Goal: Book appointment/travel/reservation

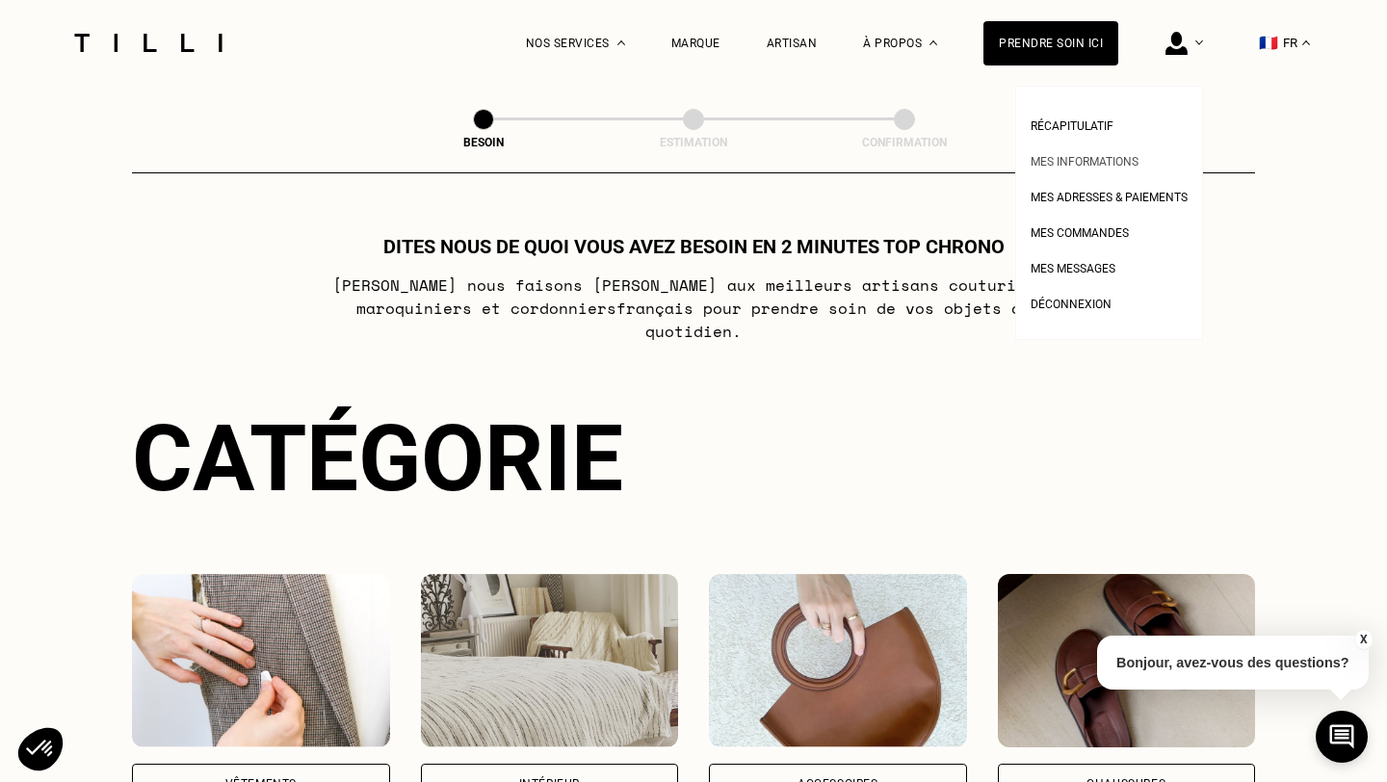
click at [1117, 158] on span "Mes informations" at bounding box center [1084, 161] width 108 height 13
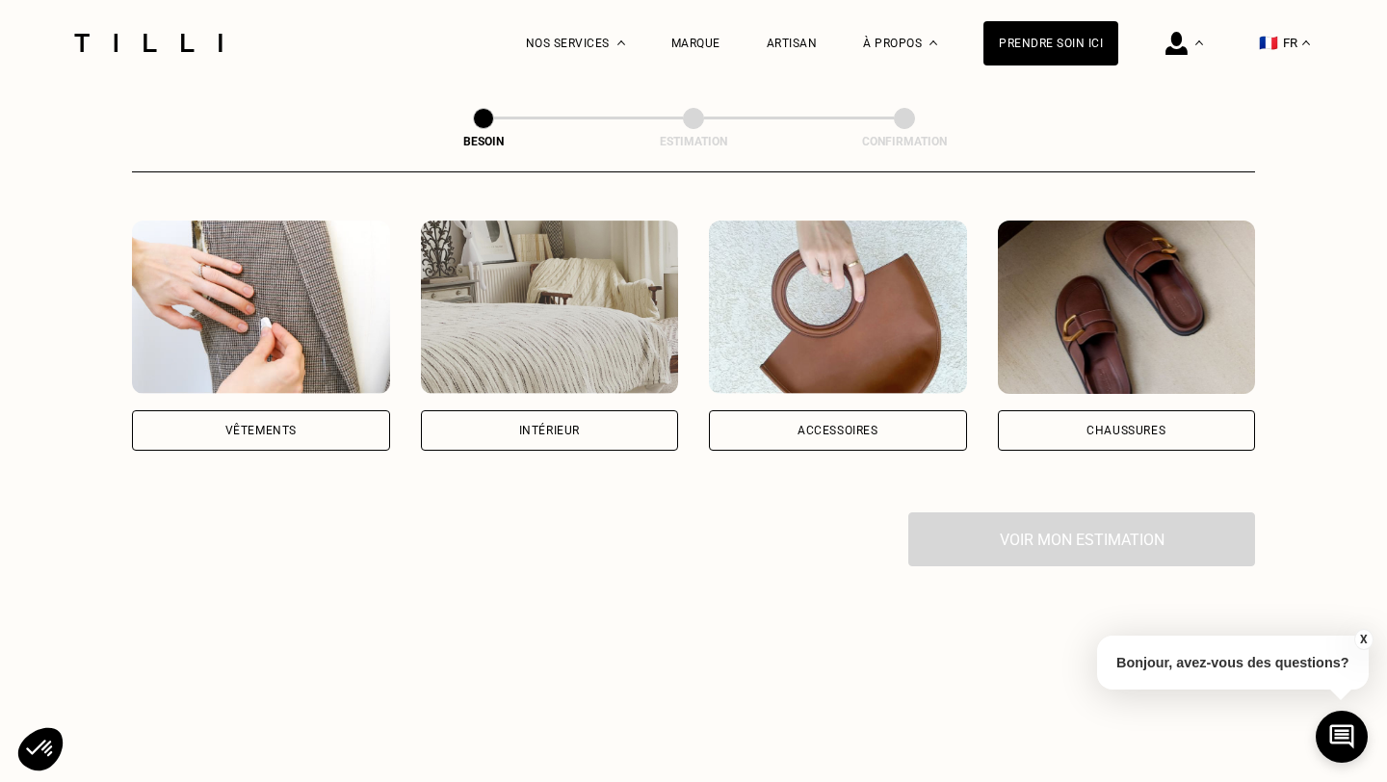
scroll to position [374, 0]
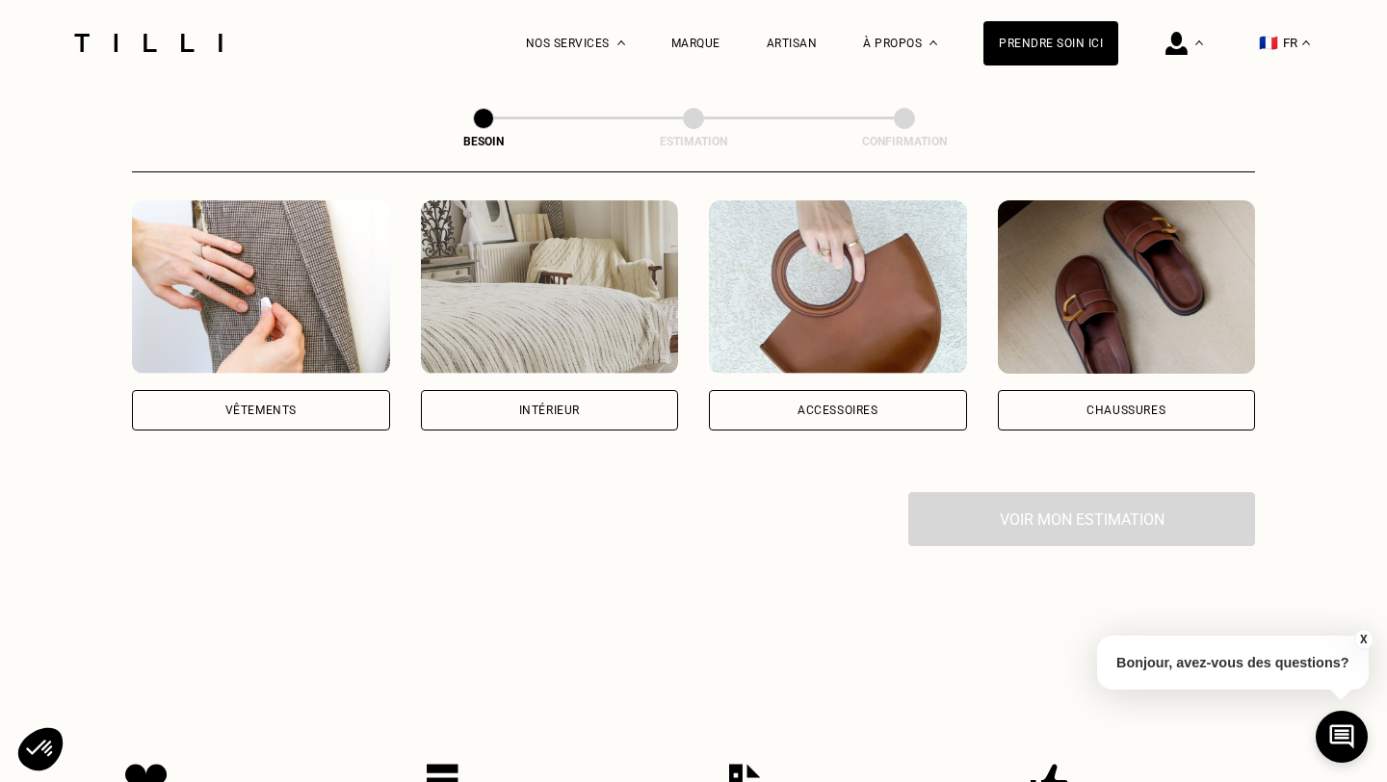
click at [295, 404] on div "Vêtements" at bounding box center [260, 410] width 71 height 12
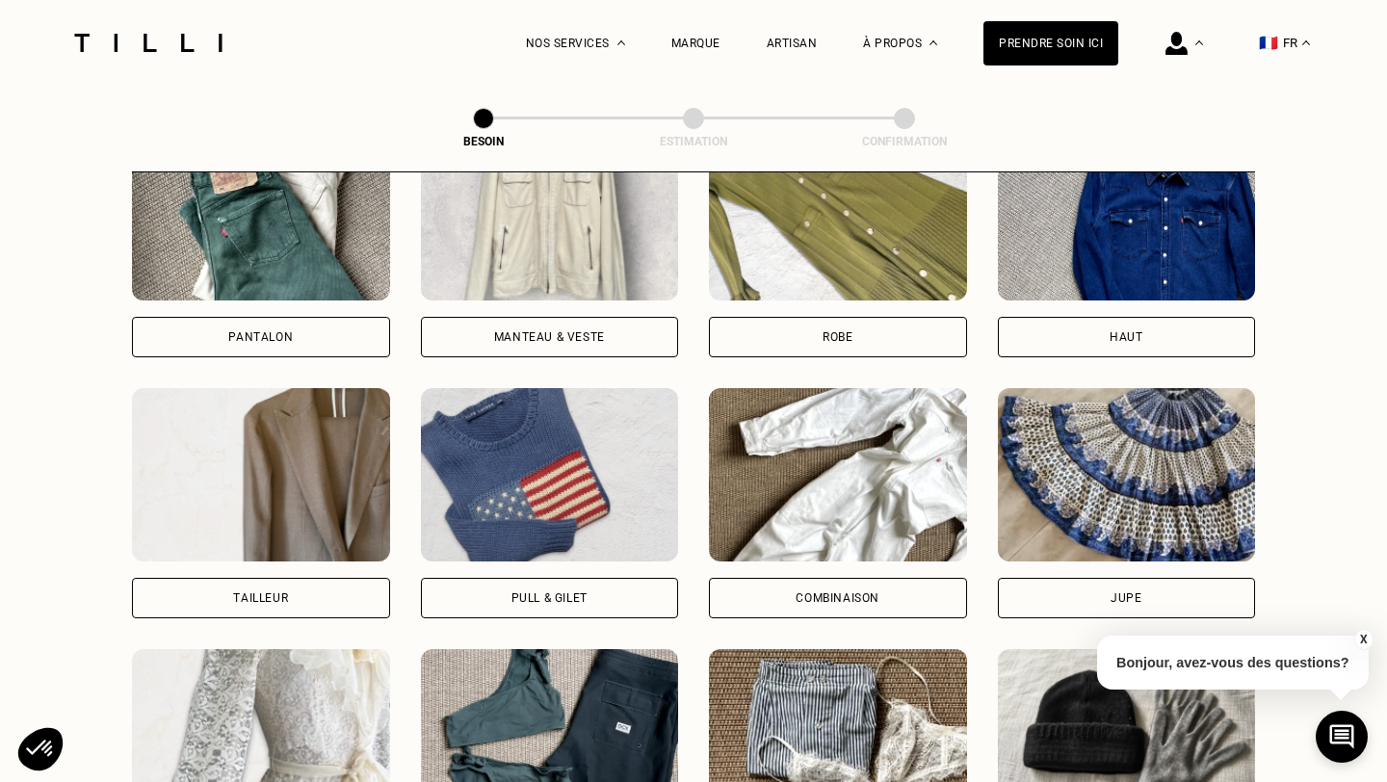
scroll to position [968, 0]
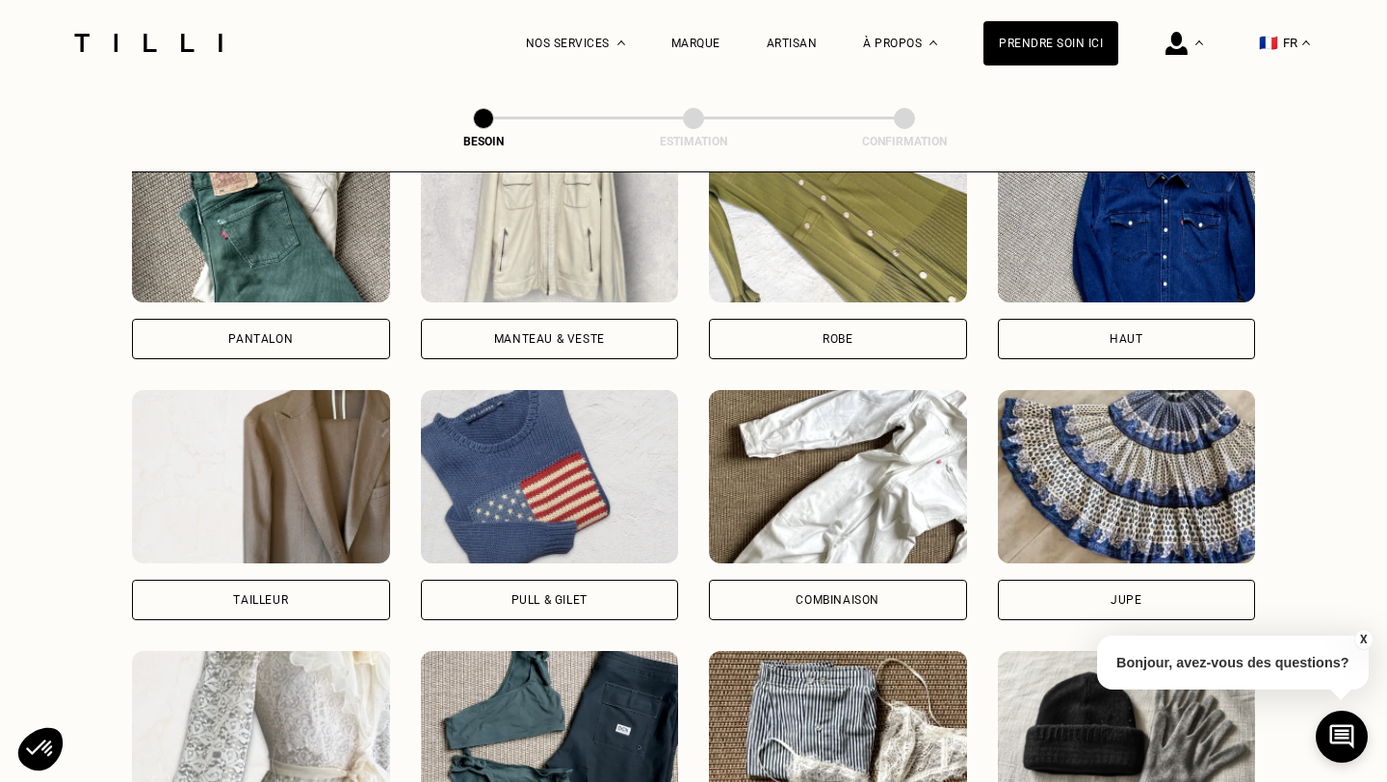
click at [1181, 319] on div "Haut" at bounding box center [1127, 339] width 258 height 40
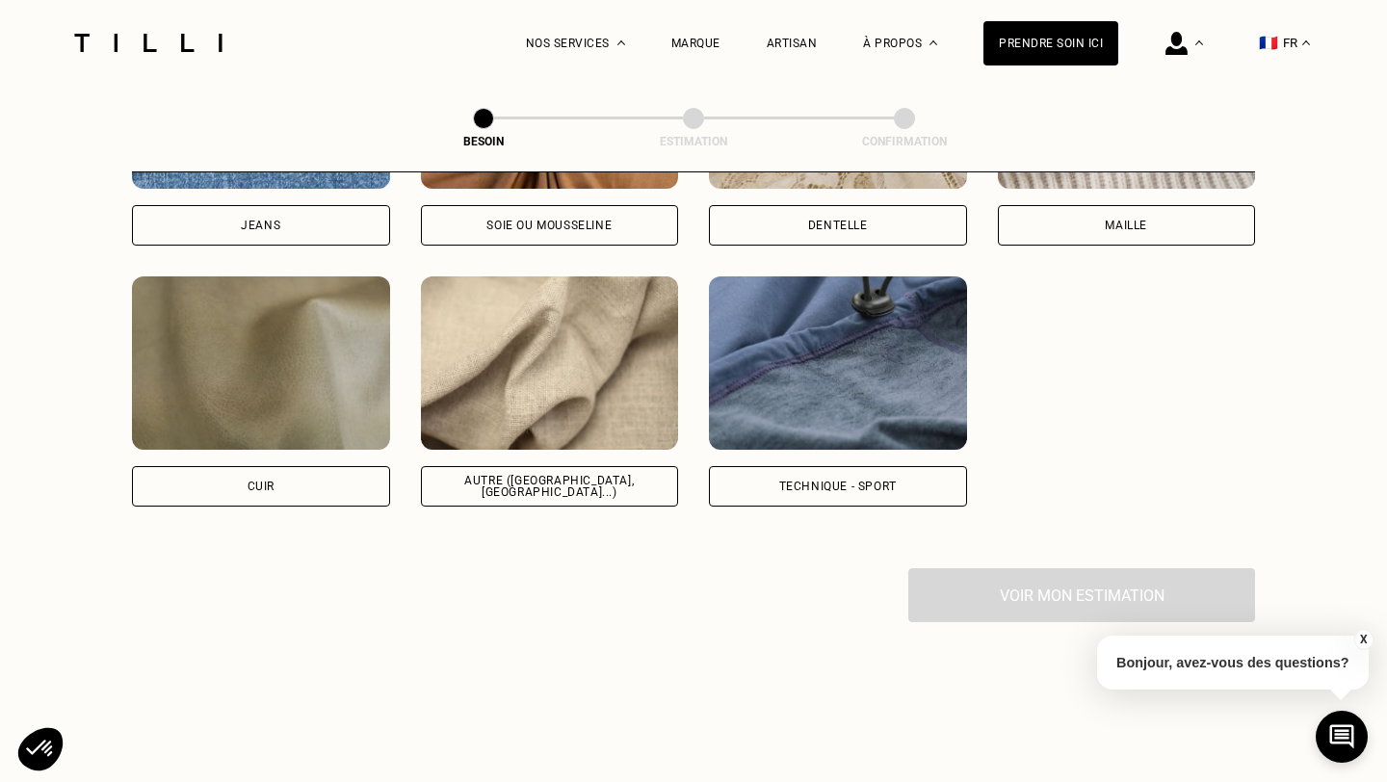
scroll to position [2266, 0]
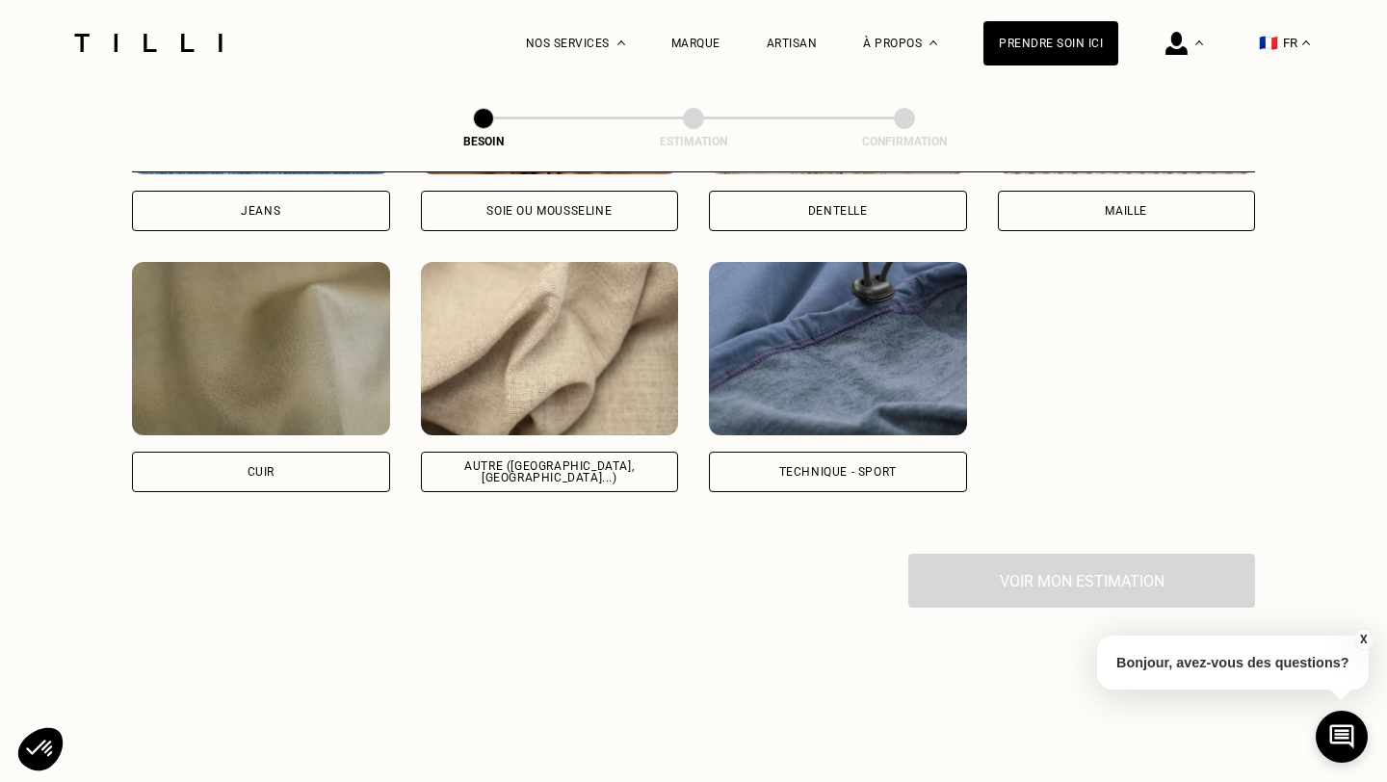
click at [821, 341] on img at bounding box center [838, 348] width 258 height 173
select select "FR"
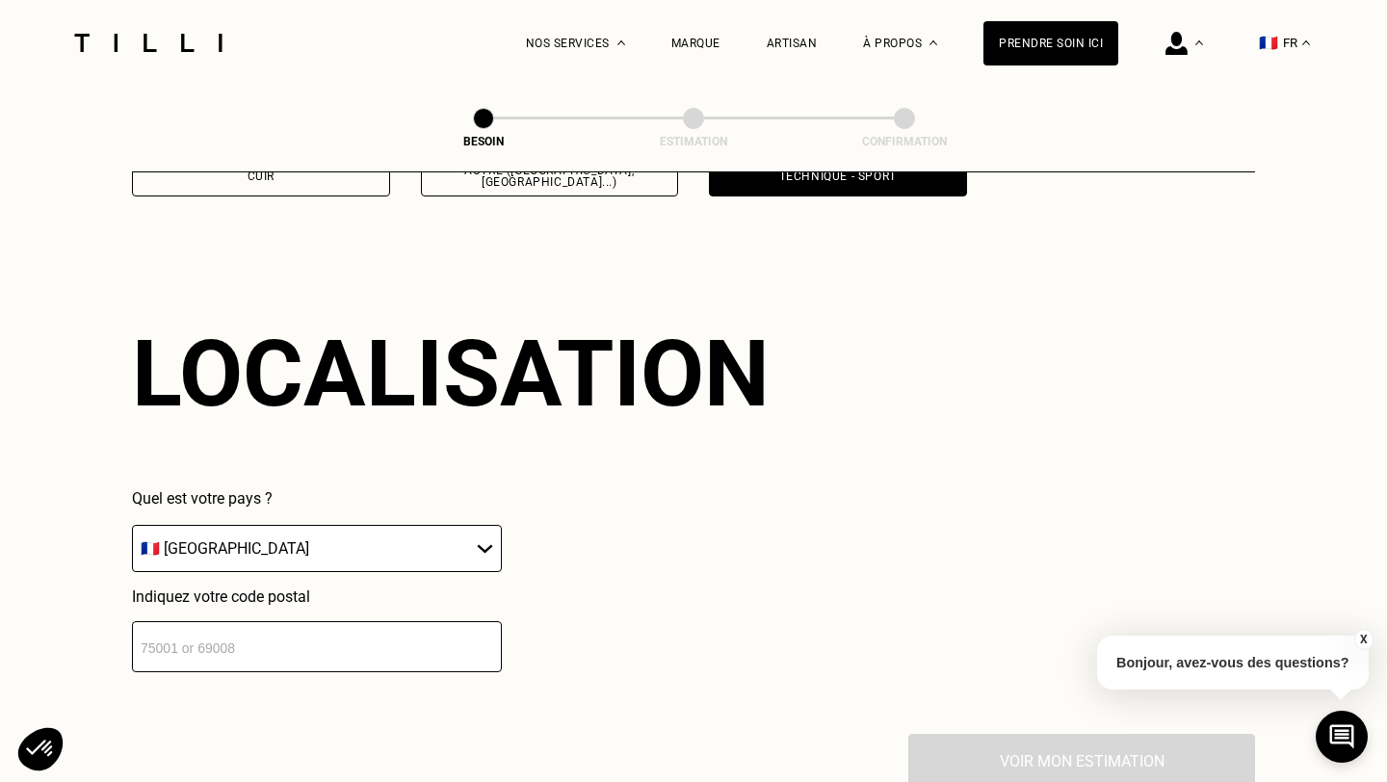
scroll to position [2583, 0]
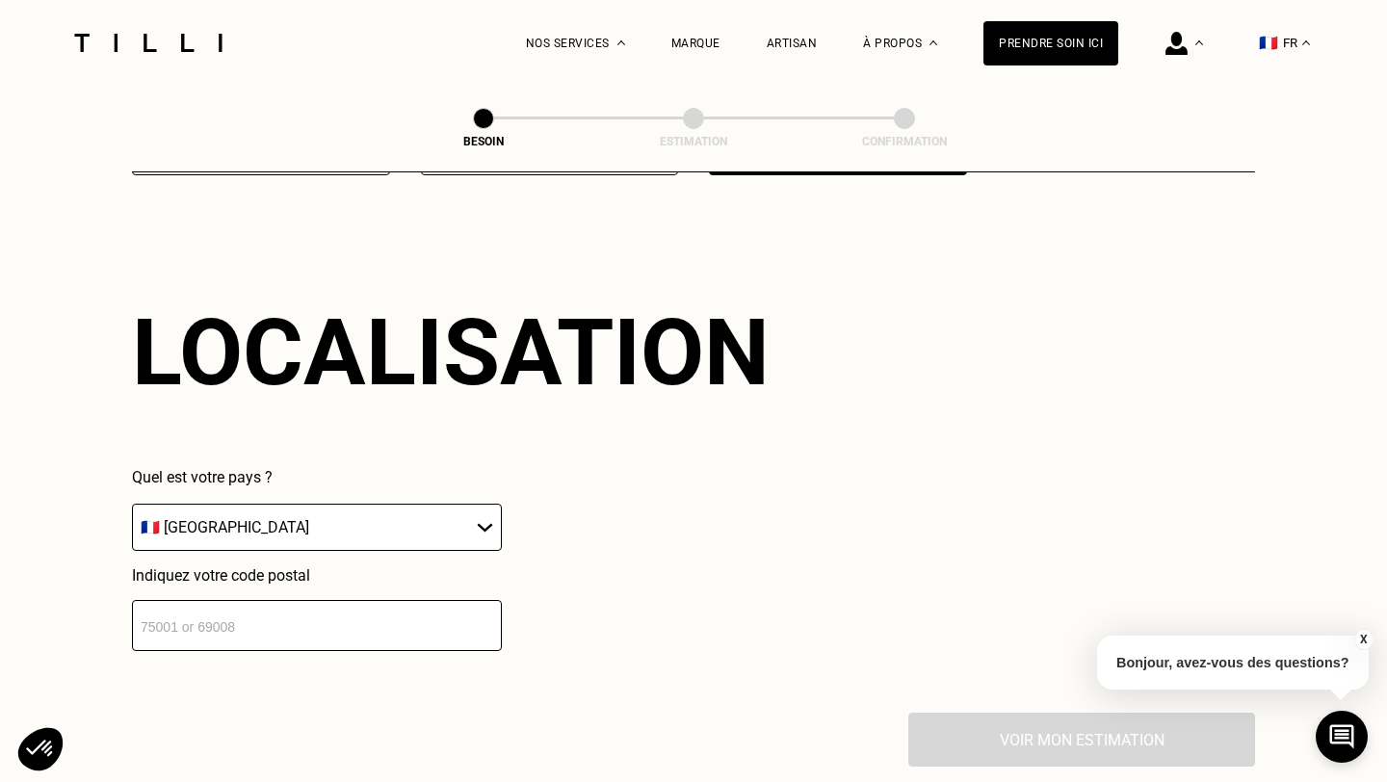
click at [302, 600] on input "number" at bounding box center [317, 625] width 370 height 51
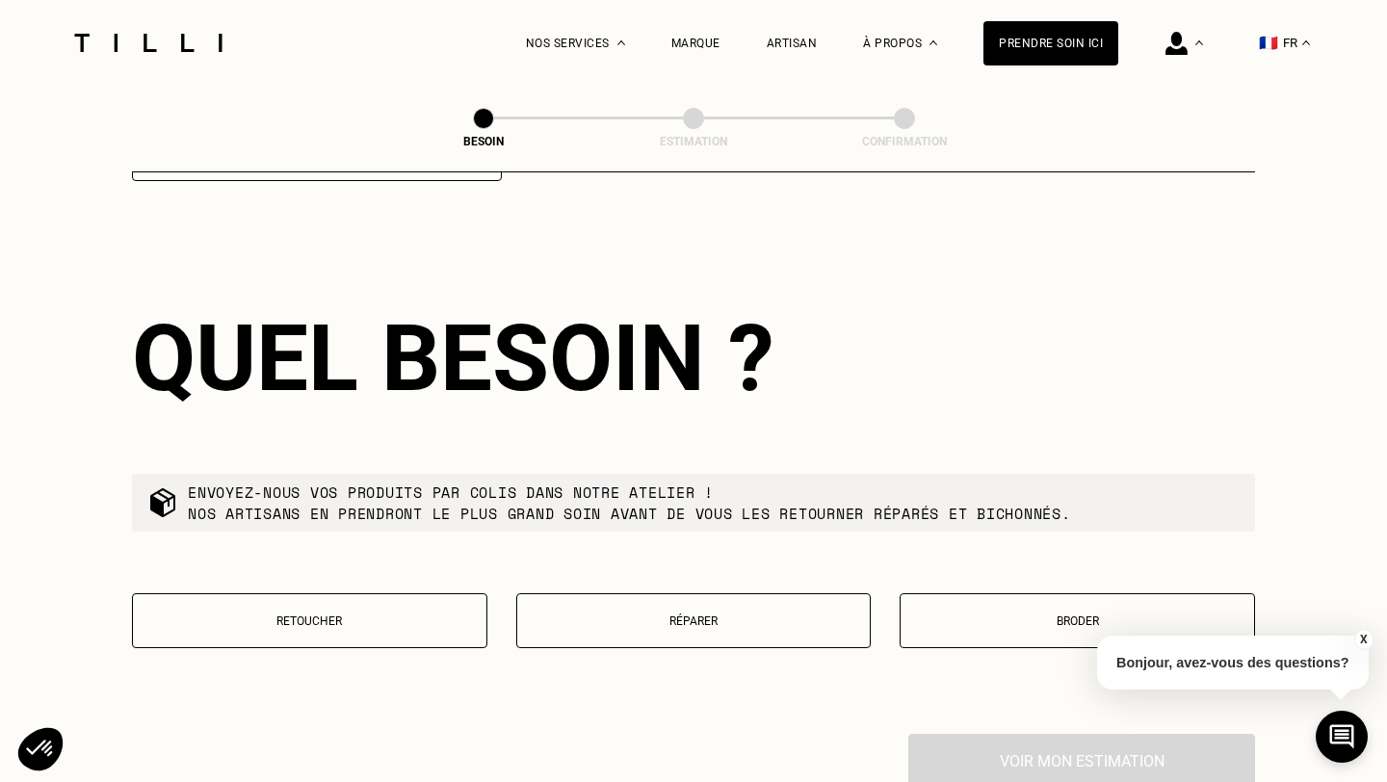
scroll to position [3059, 0]
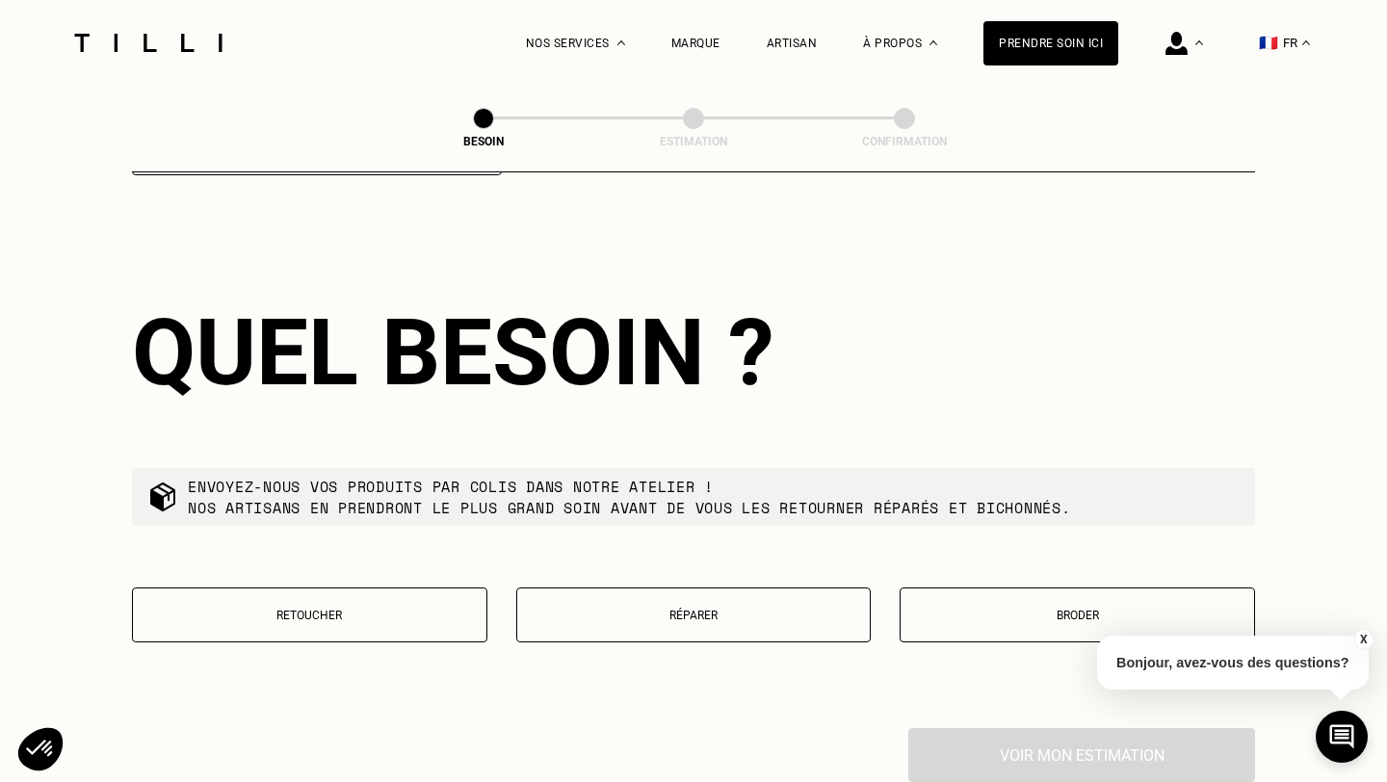
type input "31000"
click at [798, 609] on p "Réparer" at bounding box center [694, 615] width 334 height 13
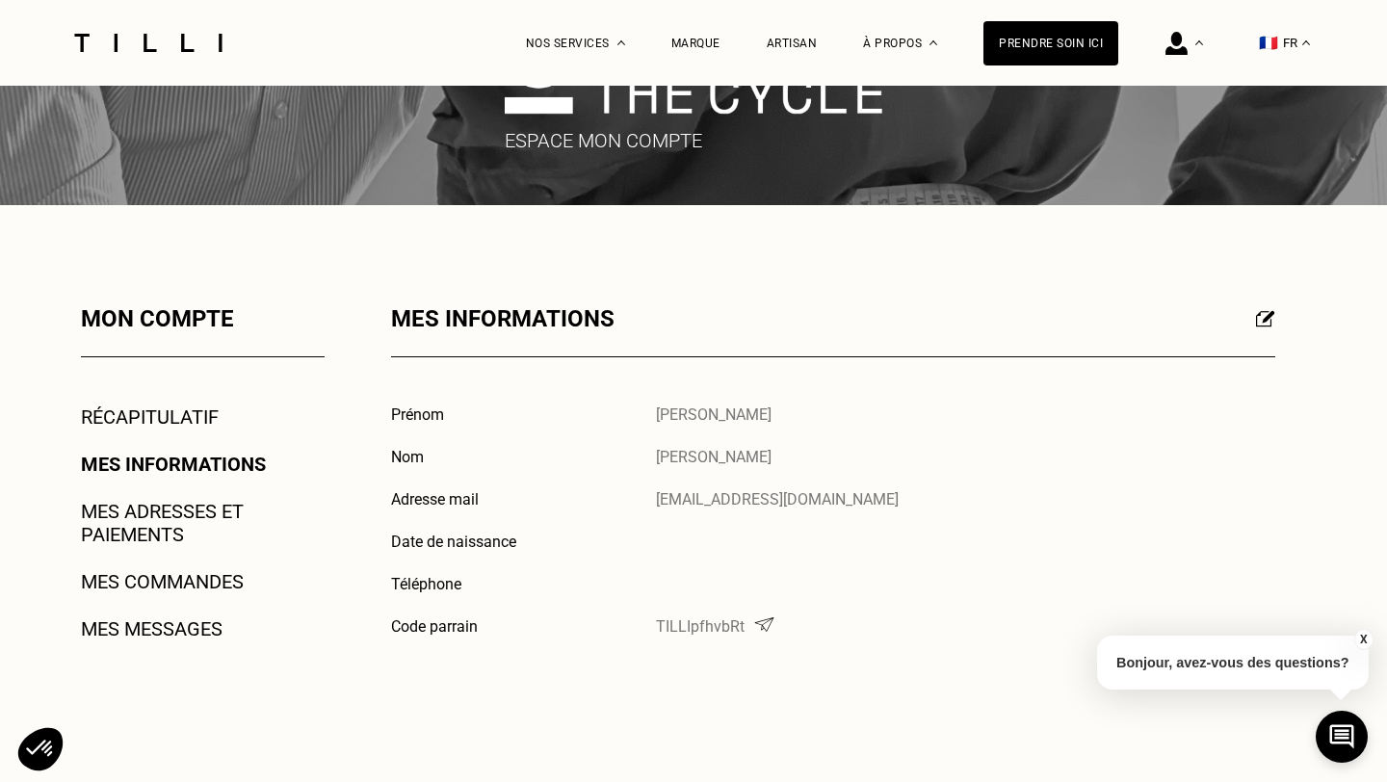
scroll to position [83, 0]
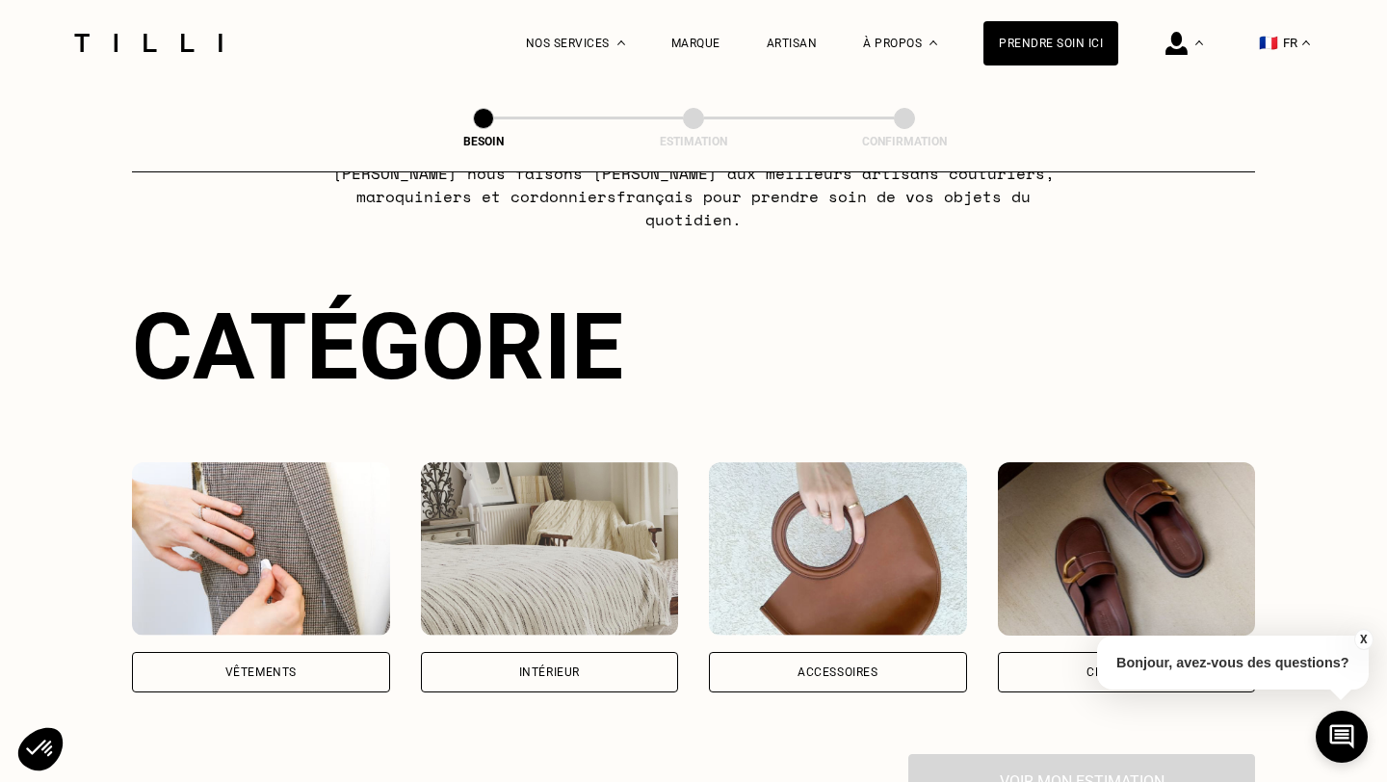
scroll to position [108, 0]
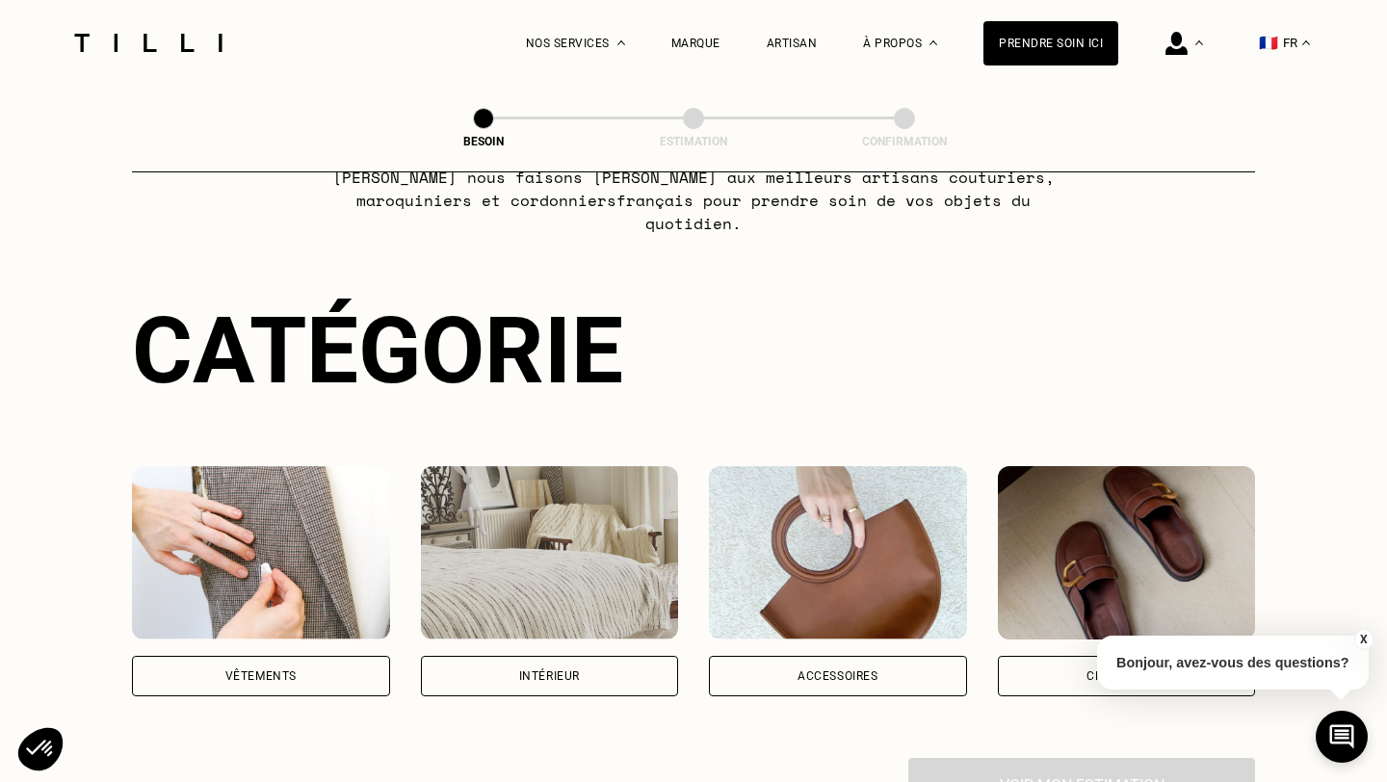
click at [311, 573] on img at bounding box center [261, 552] width 258 height 173
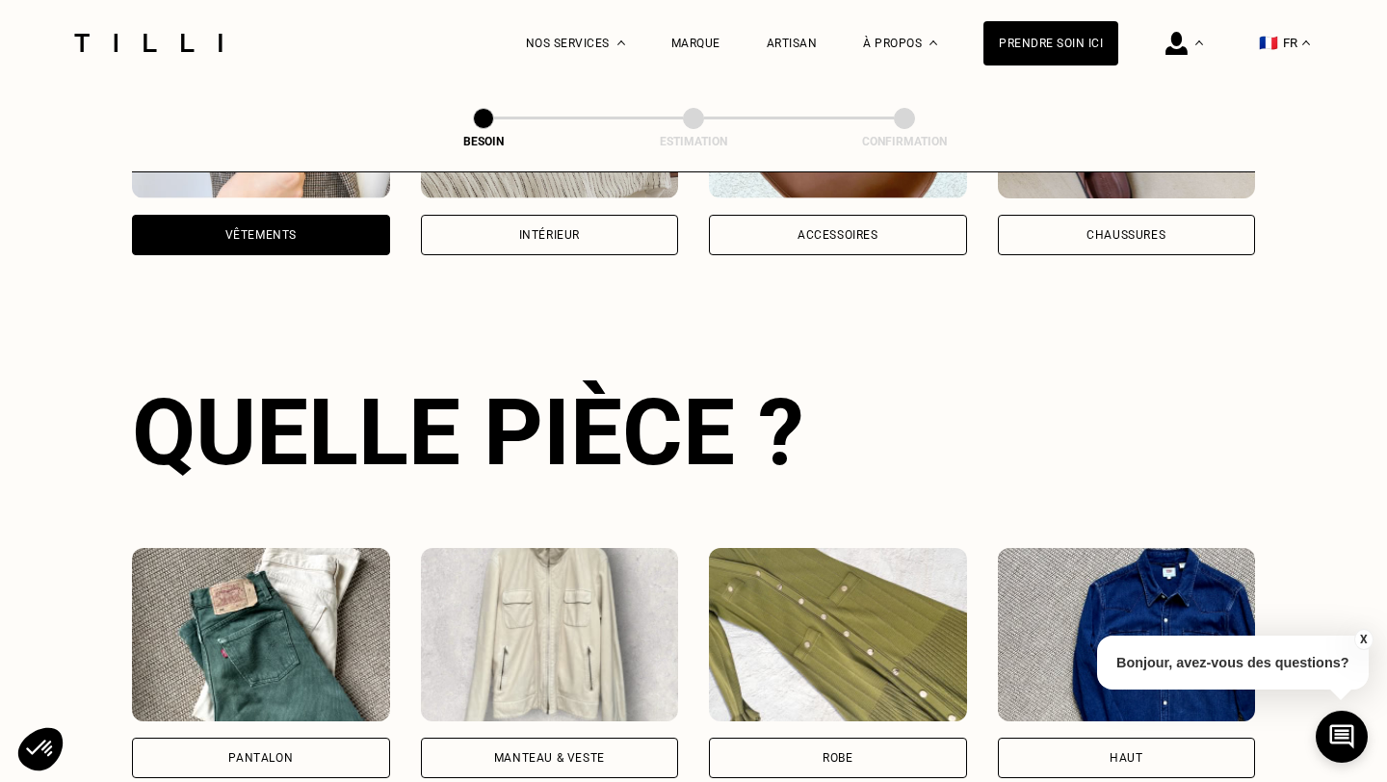
scroll to position [627, 0]
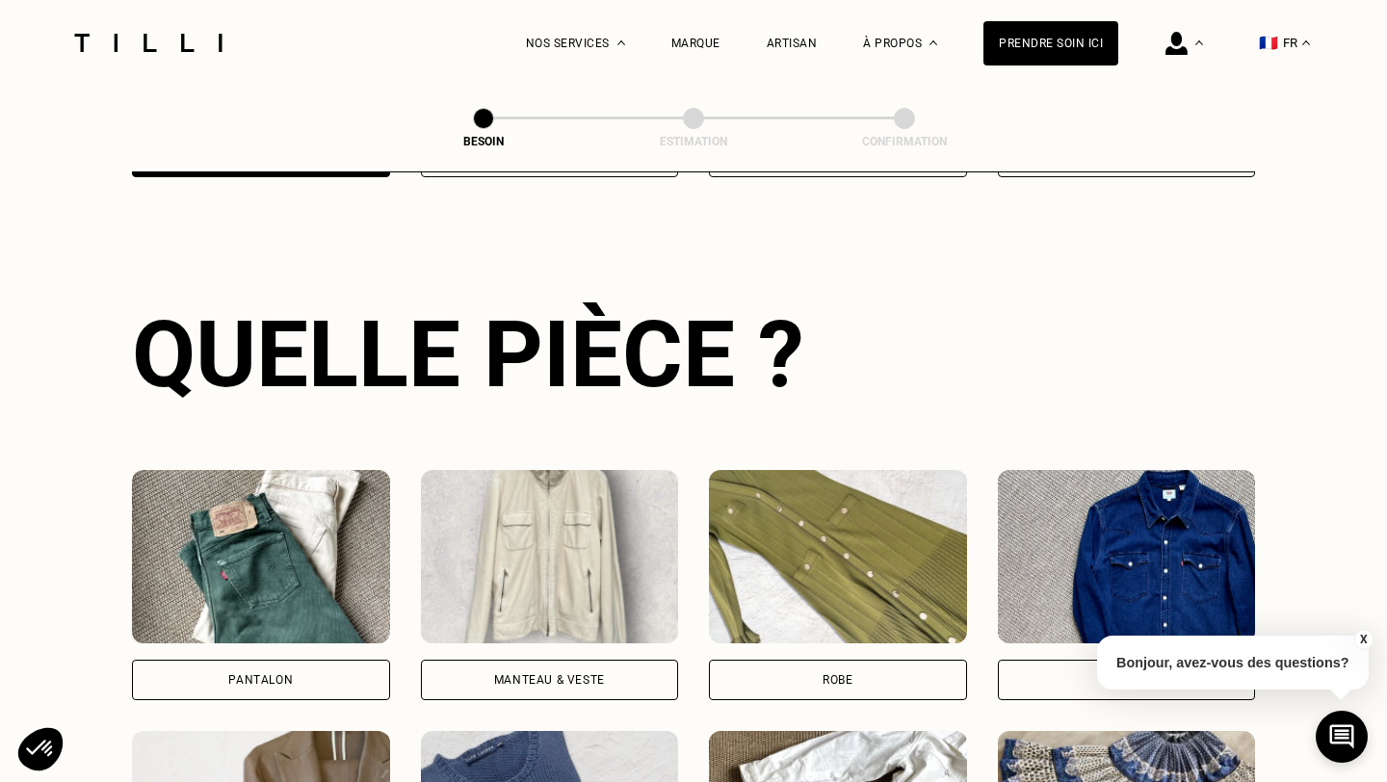
click at [1090, 546] on img at bounding box center [1127, 556] width 258 height 173
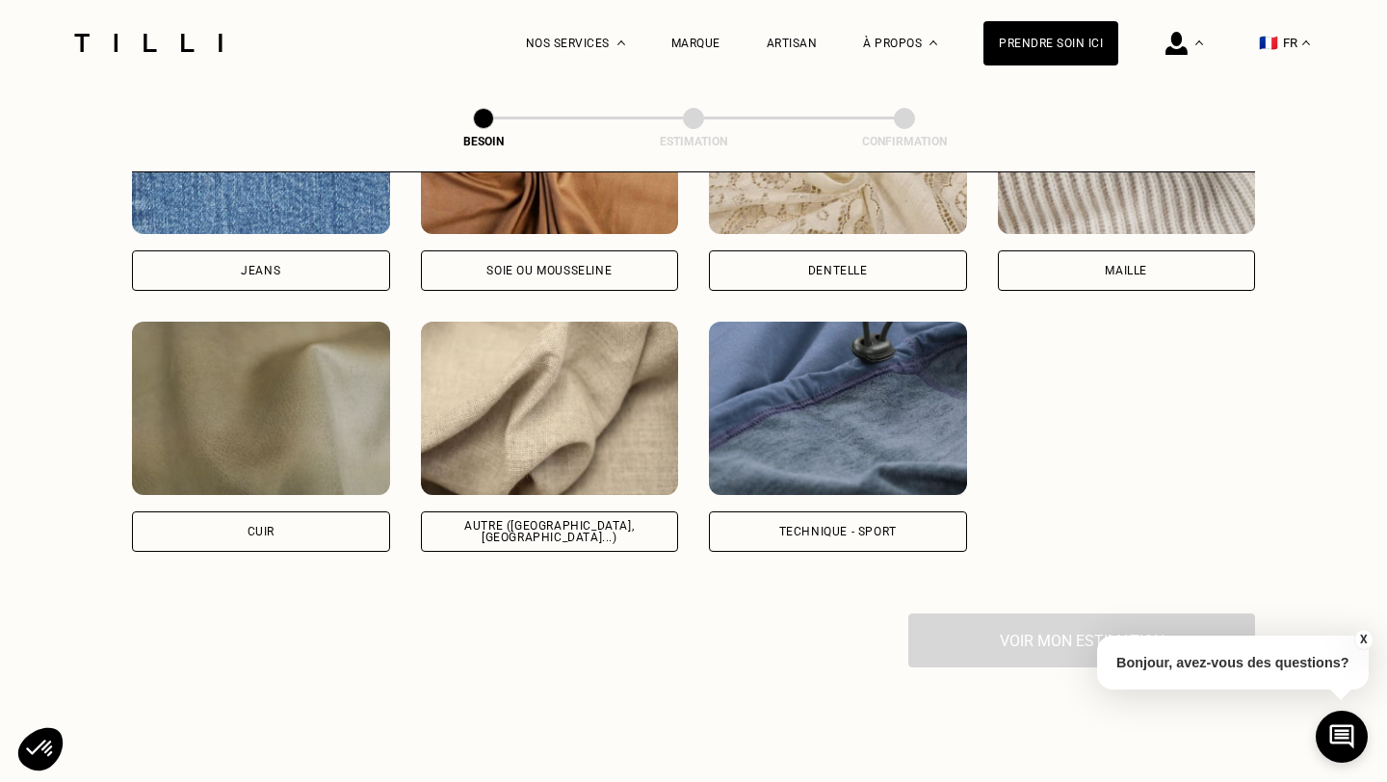
scroll to position [2229, 0]
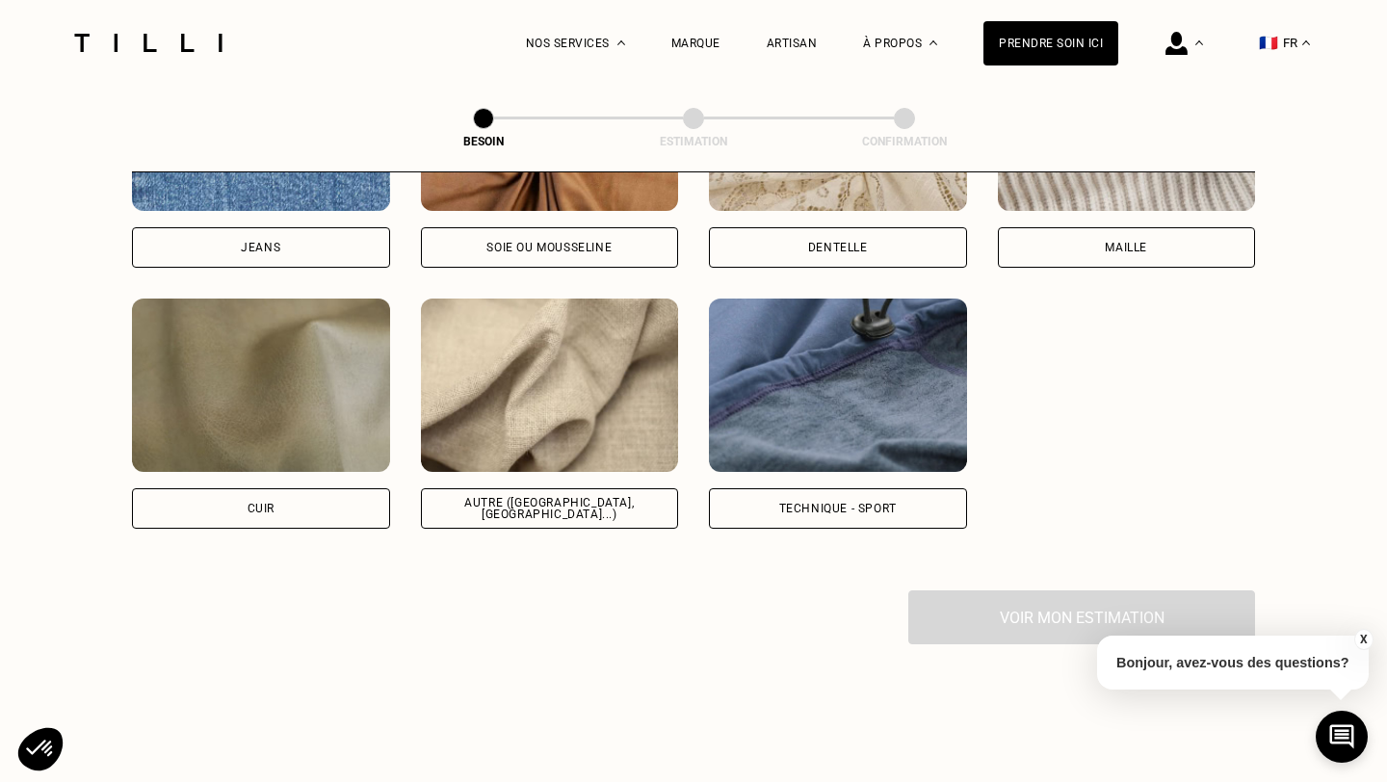
click at [887, 397] on img at bounding box center [838, 385] width 258 height 173
select select "FR"
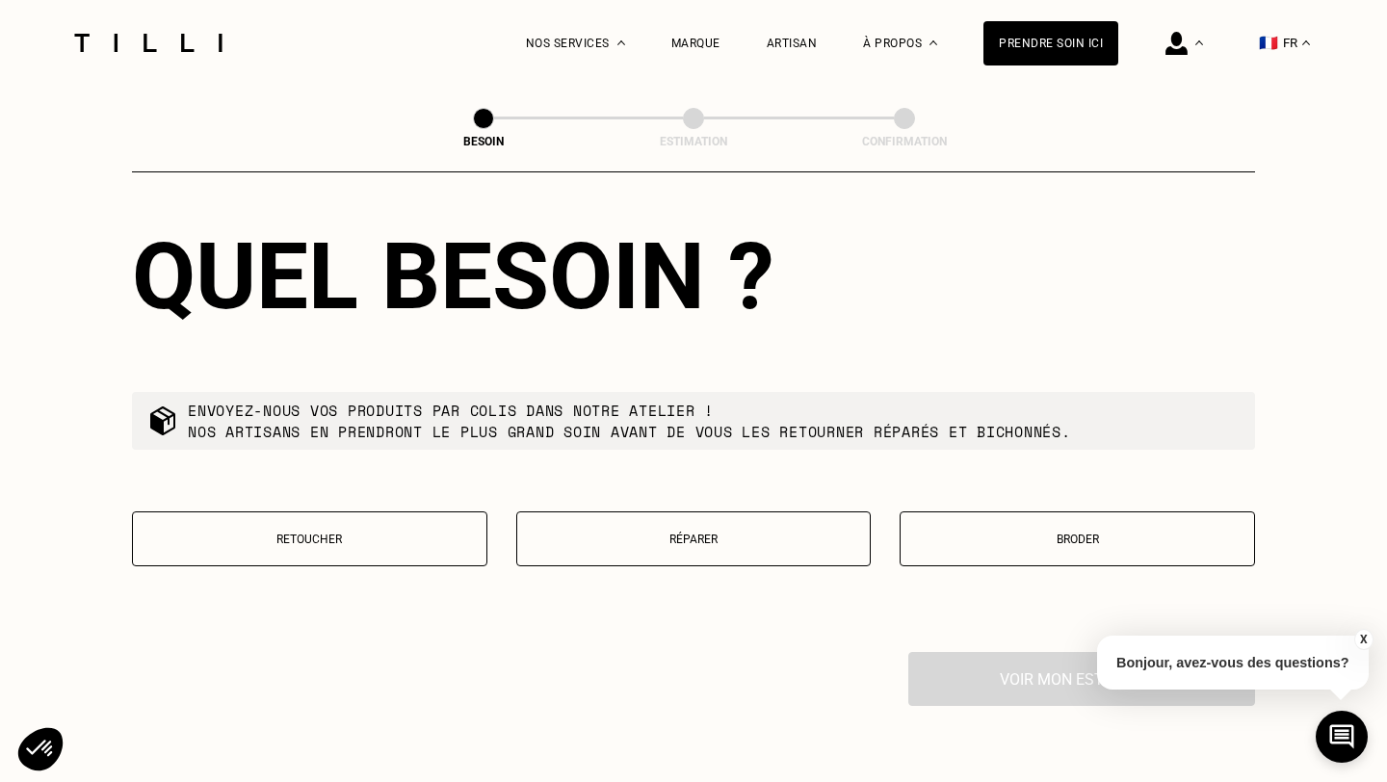
scroll to position [3136, 0]
click at [747, 533] on button "Réparer" at bounding box center [693, 537] width 355 height 55
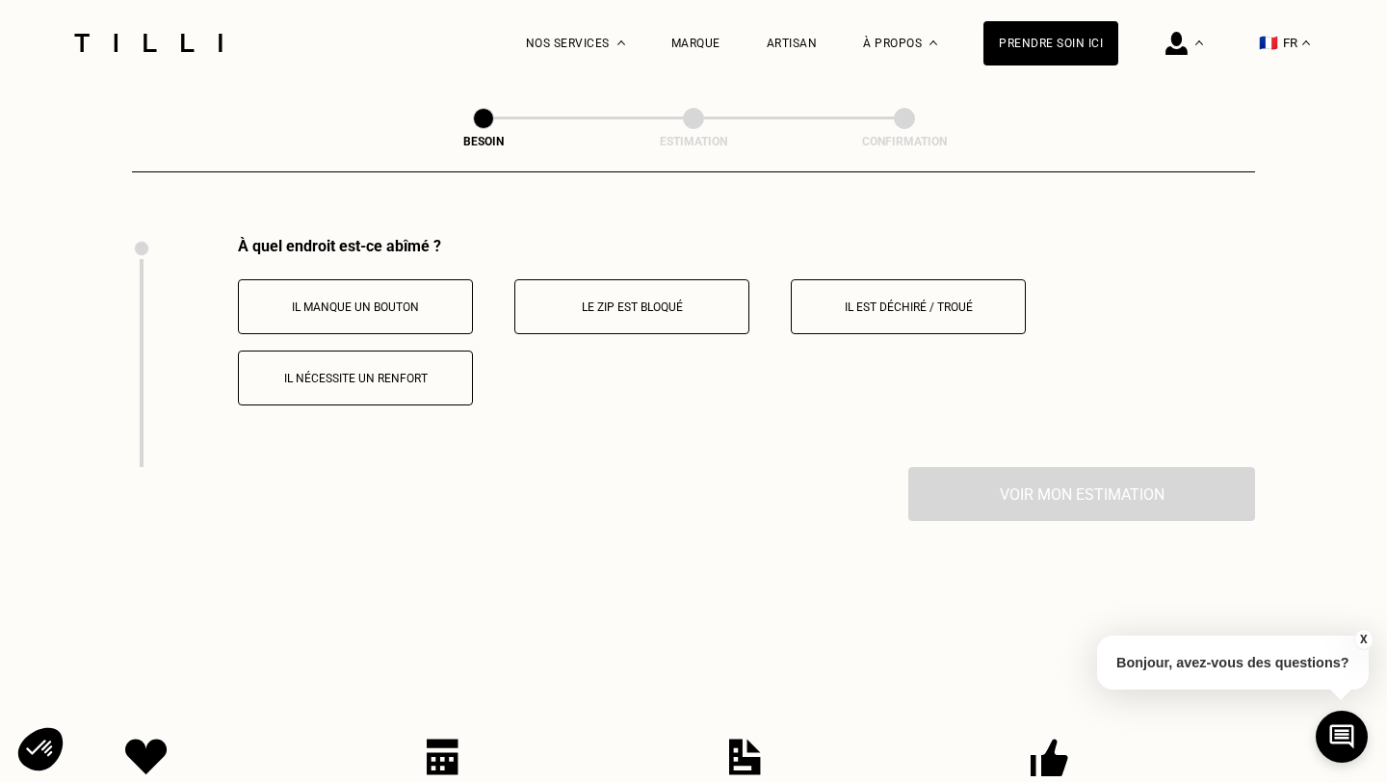
scroll to position [3552, 0]
click at [887, 303] on button "Il est déchiré / troué" at bounding box center [908, 304] width 235 height 55
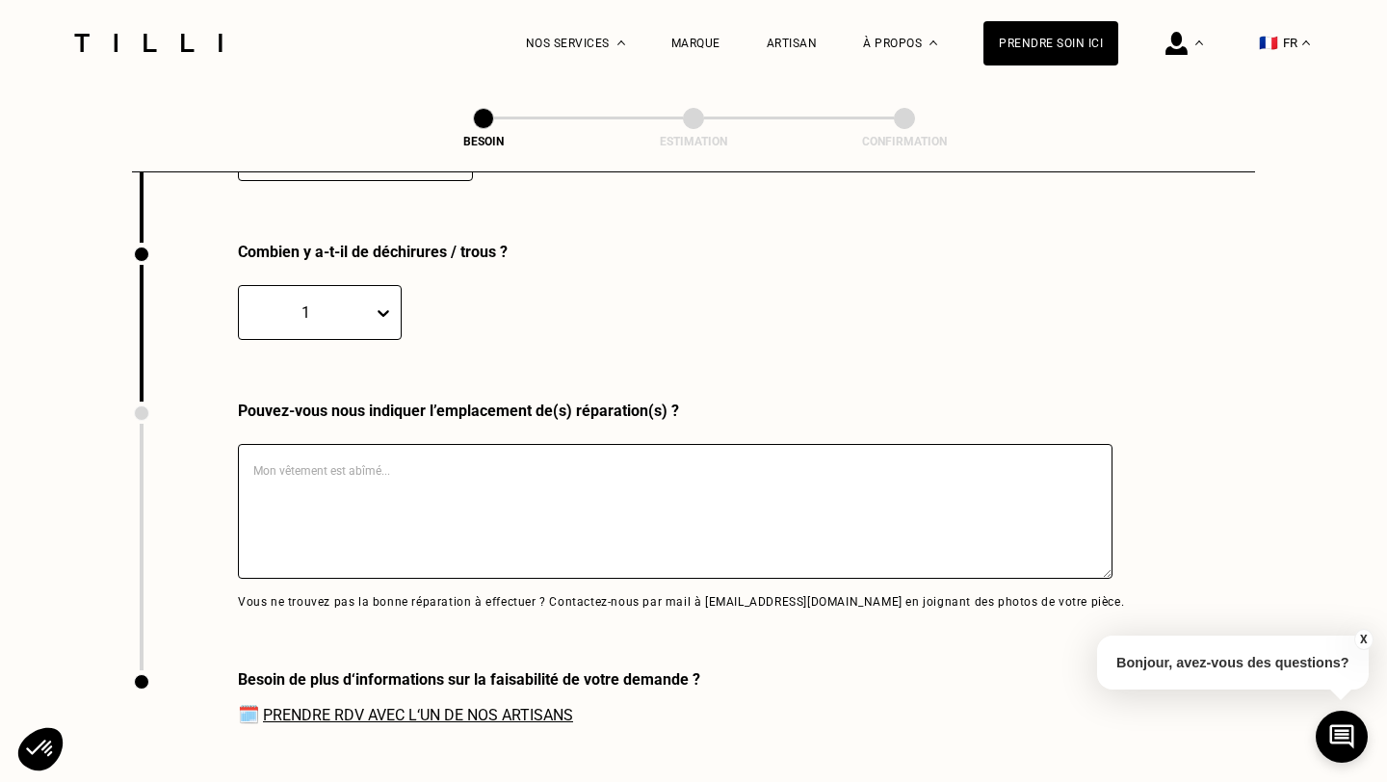
scroll to position [3782, 0]
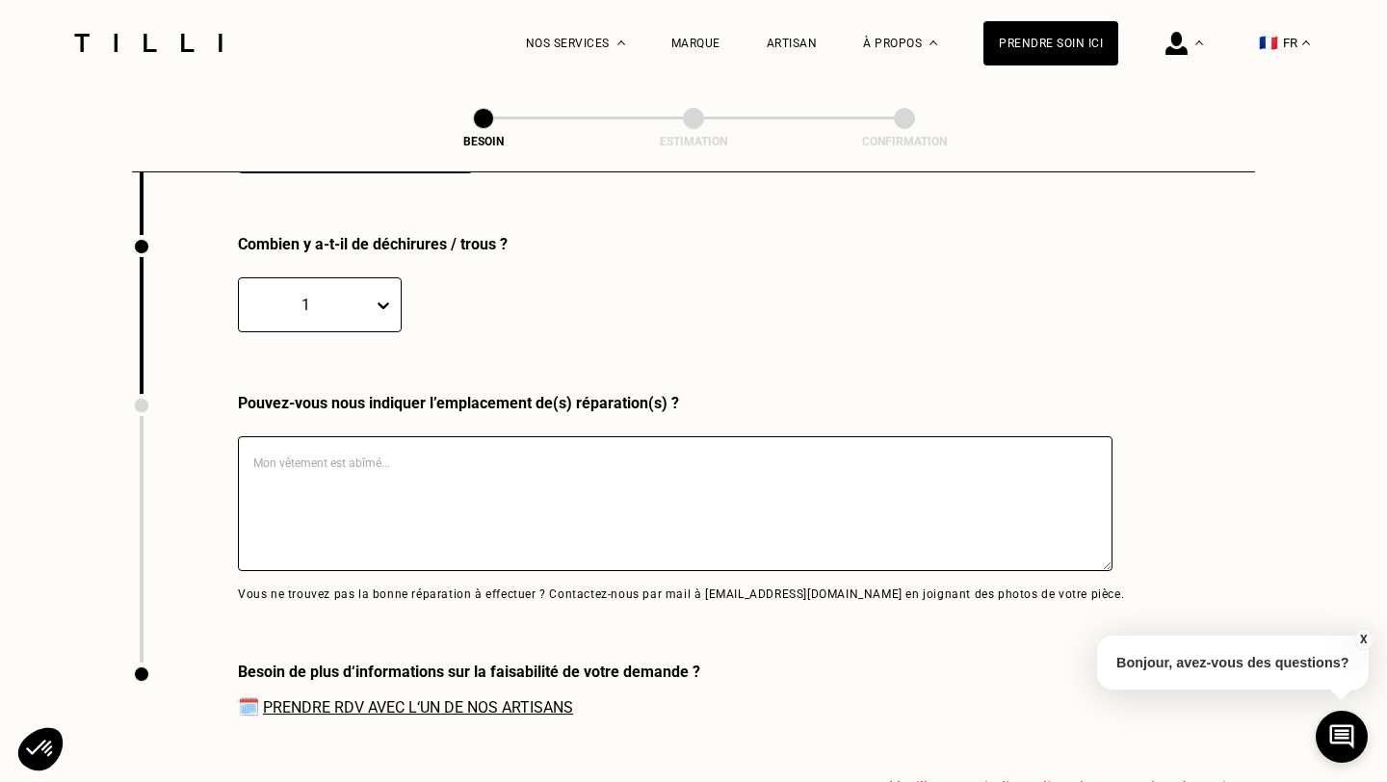
click at [378, 467] on textarea at bounding box center [675, 503] width 874 height 135
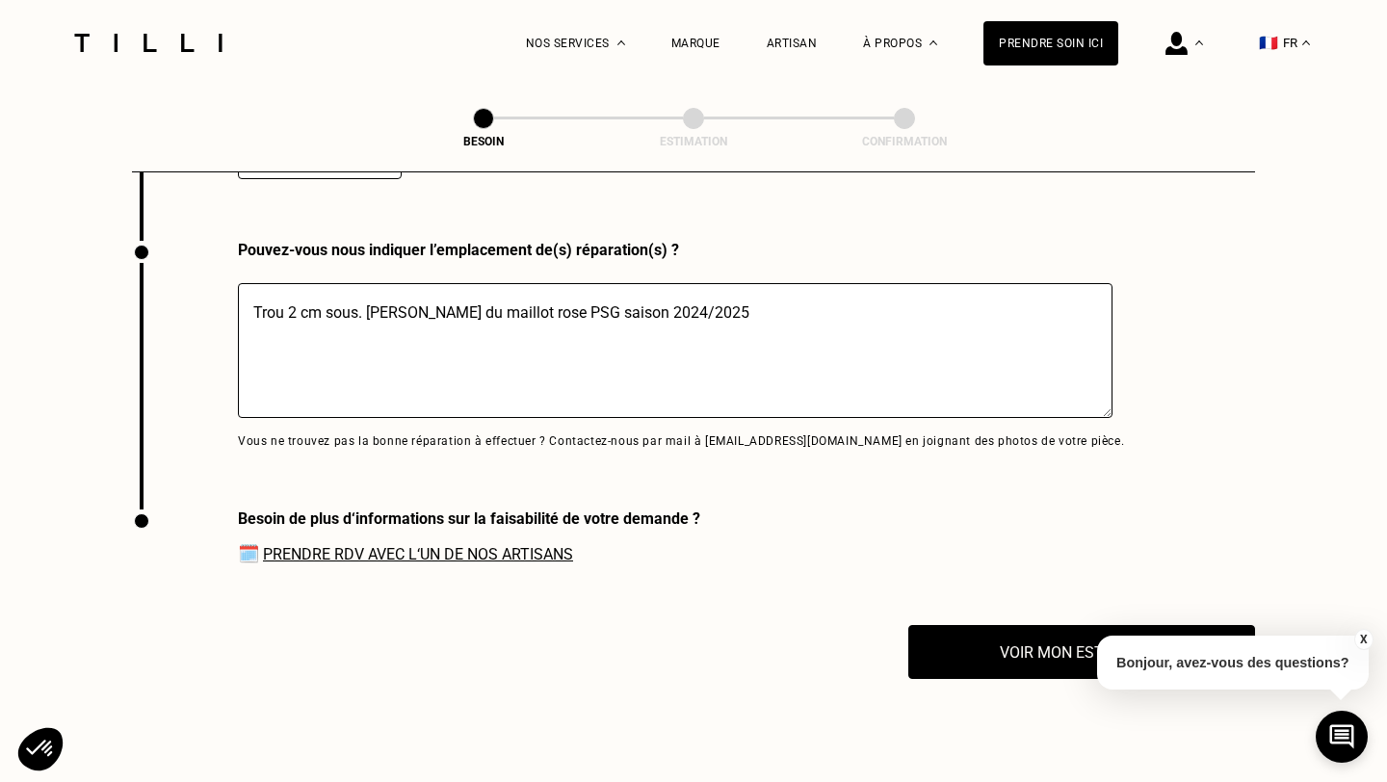
scroll to position [4080, 0]
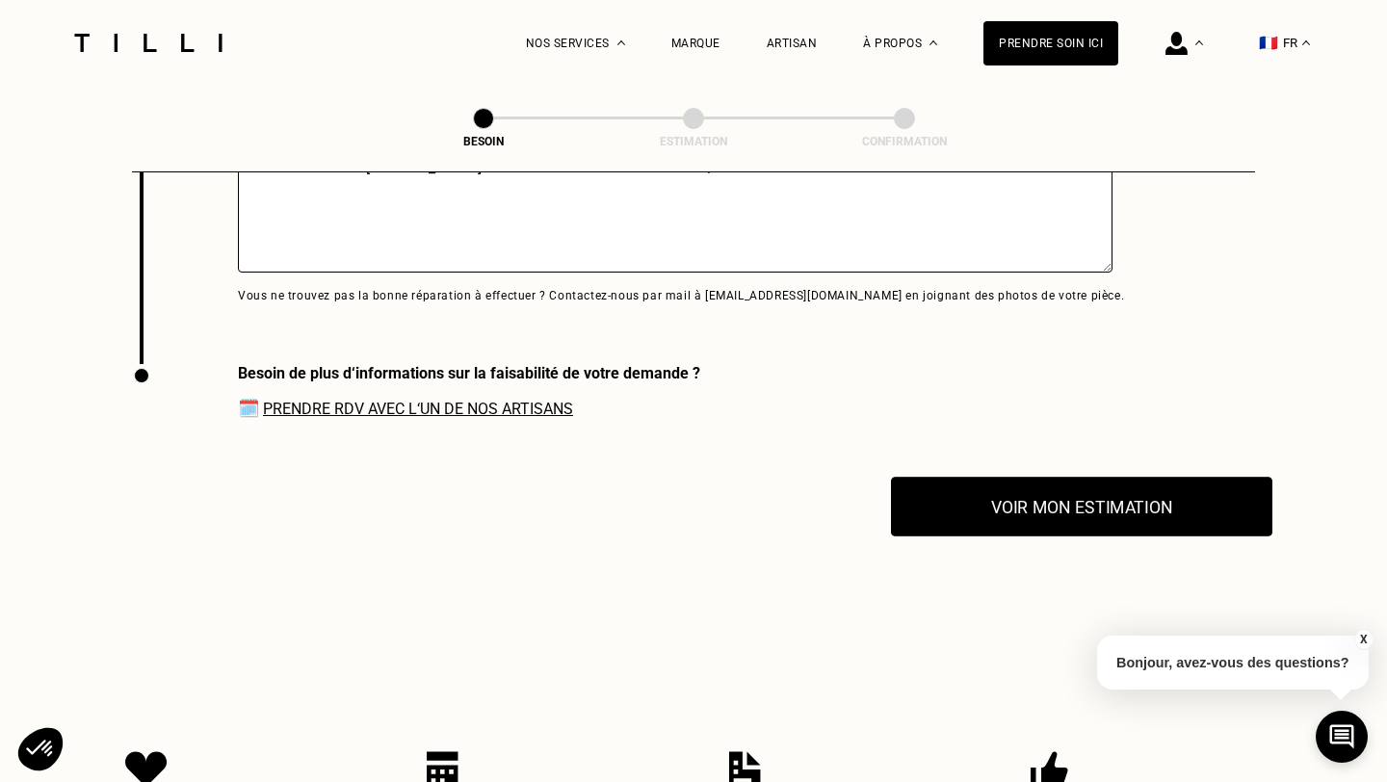
type textarea "Trou 2 cm sous. [PERSON_NAME] du maillot rose PSG saison 2024/2025"
click at [995, 501] on button "Voir mon estimation" at bounding box center [1081, 507] width 381 height 60
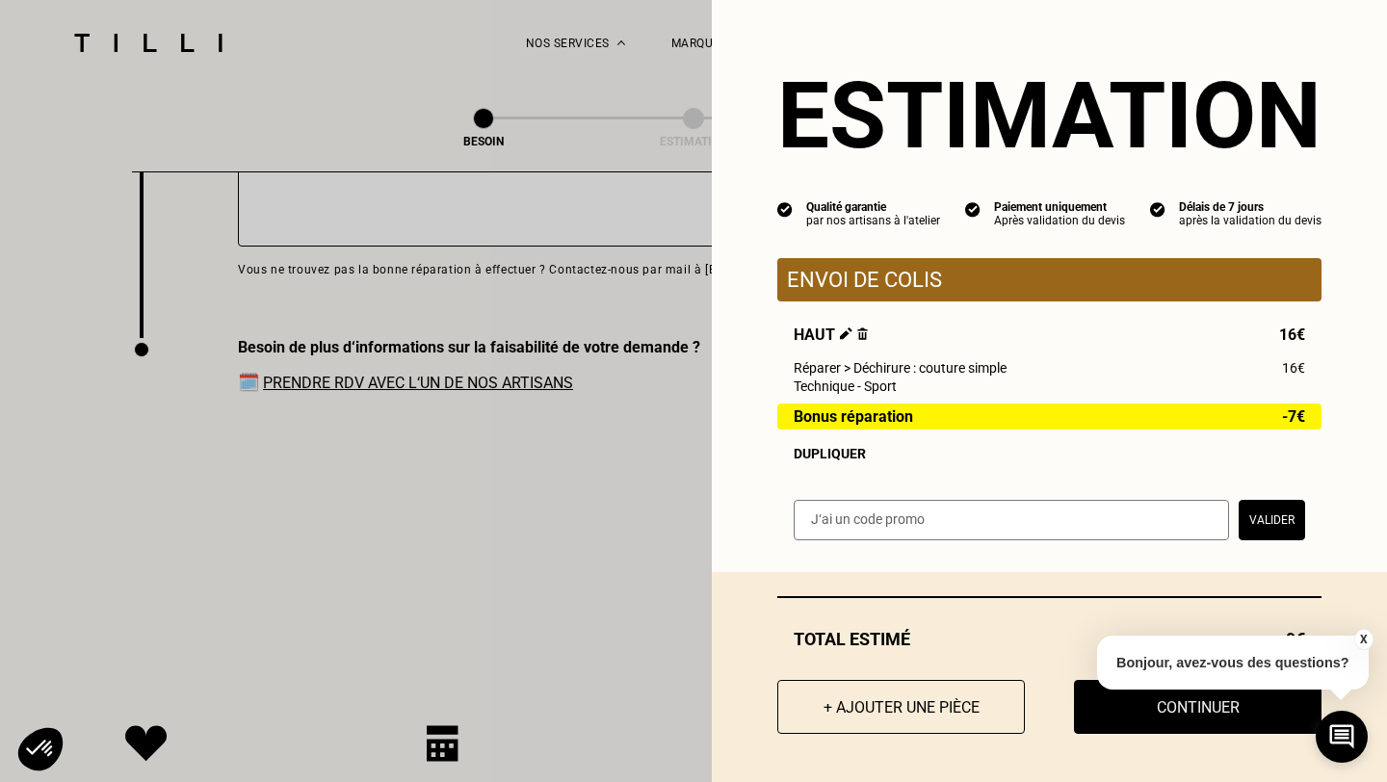
scroll to position [4110, 0]
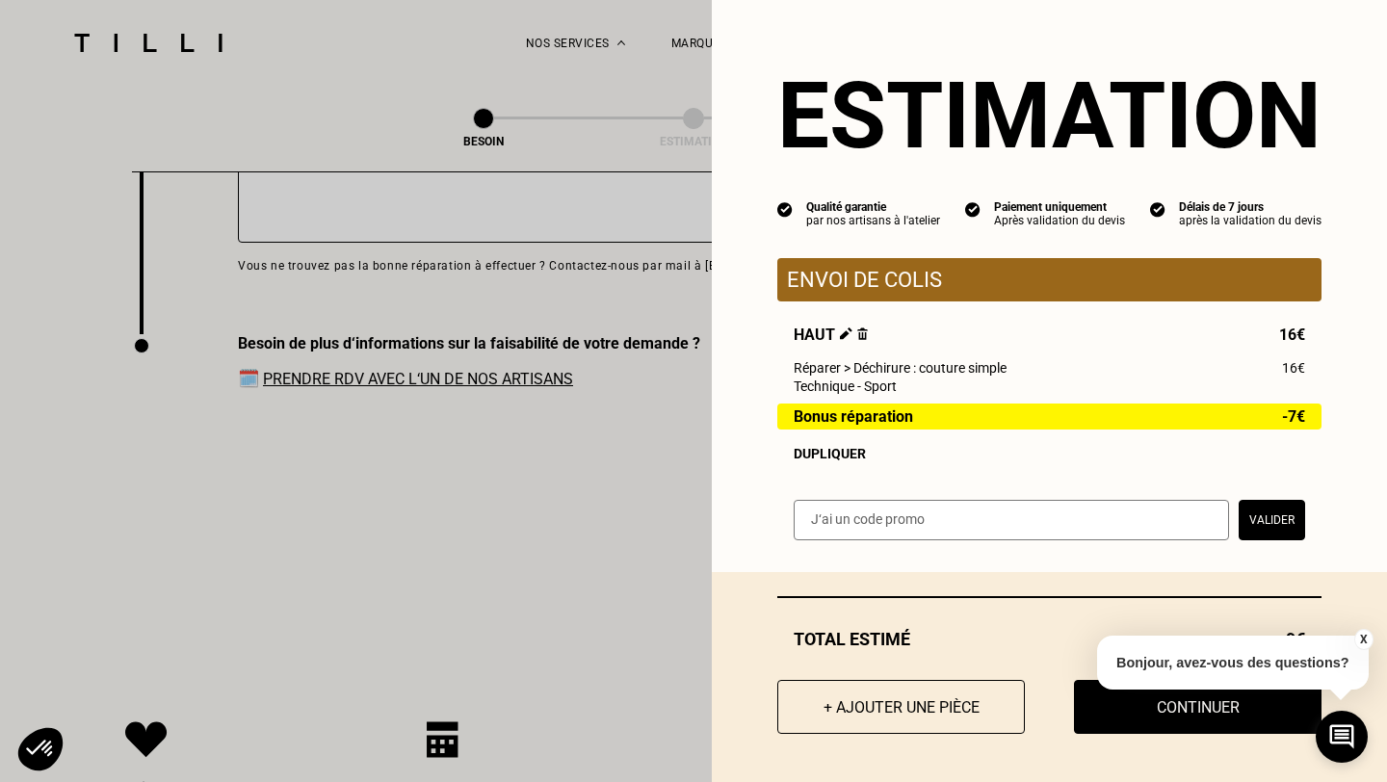
click at [1360, 635] on button "X" at bounding box center [1362, 639] width 19 height 21
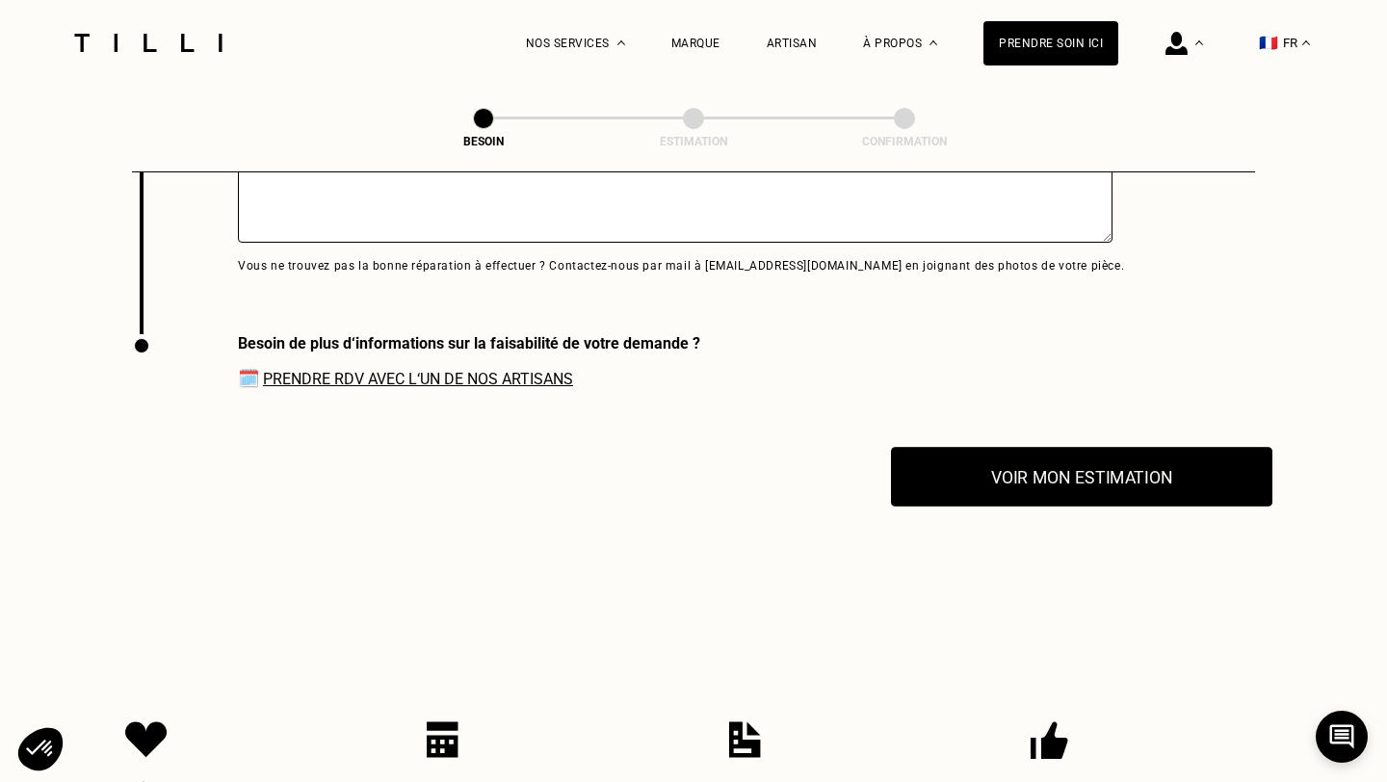
click at [1025, 477] on button "Voir mon estimation" at bounding box center [1081, 477] width 381 height 60
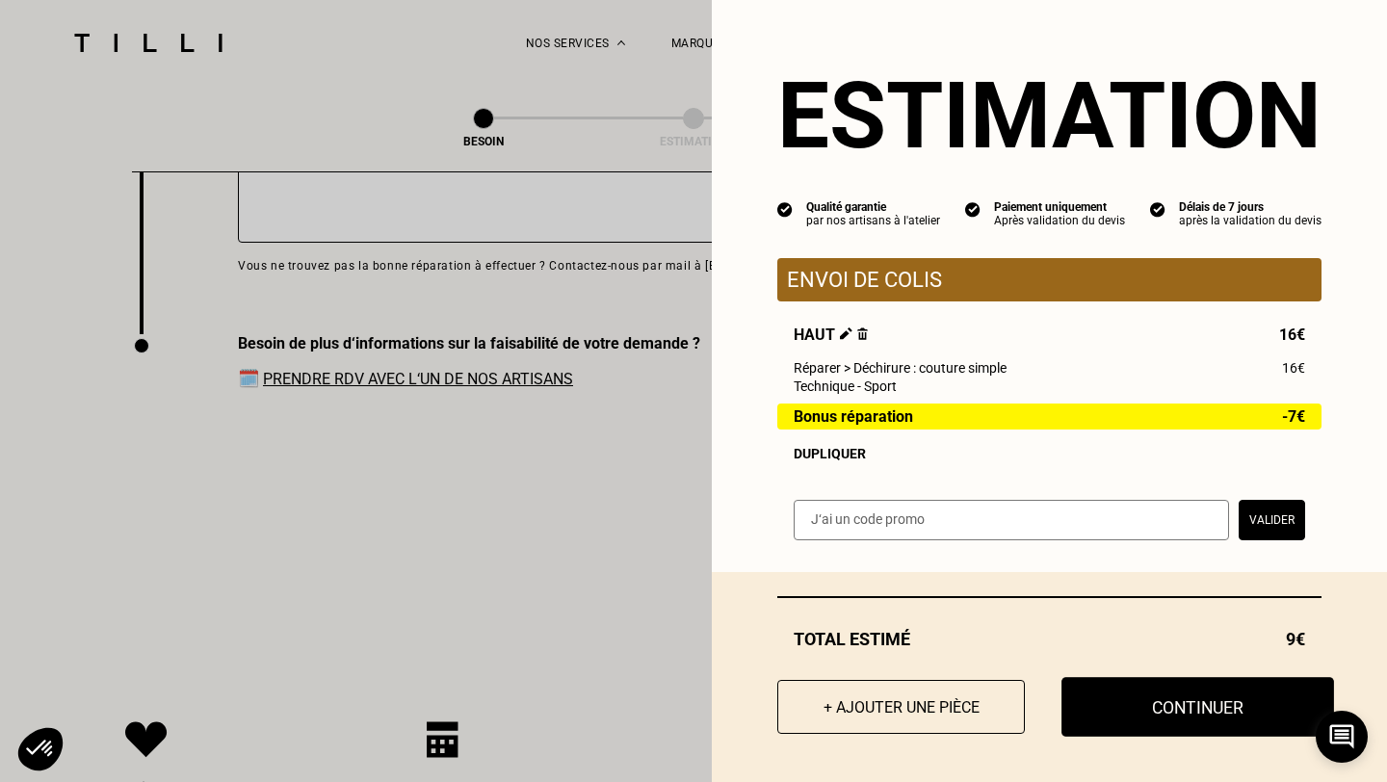
click at [1157, 706] on button "Continuer" at bounding box center [1197, 707] width 273 height 60
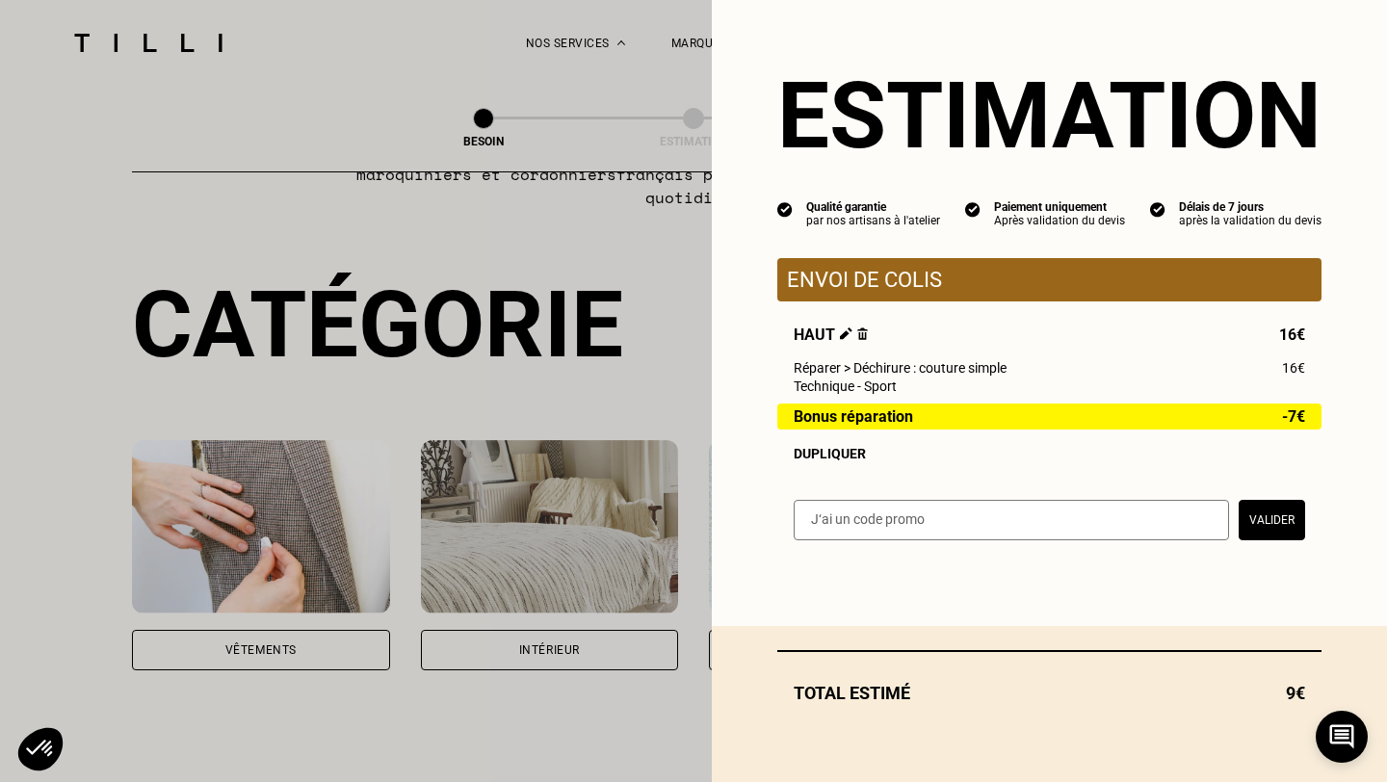
scroll to position [0, 0]
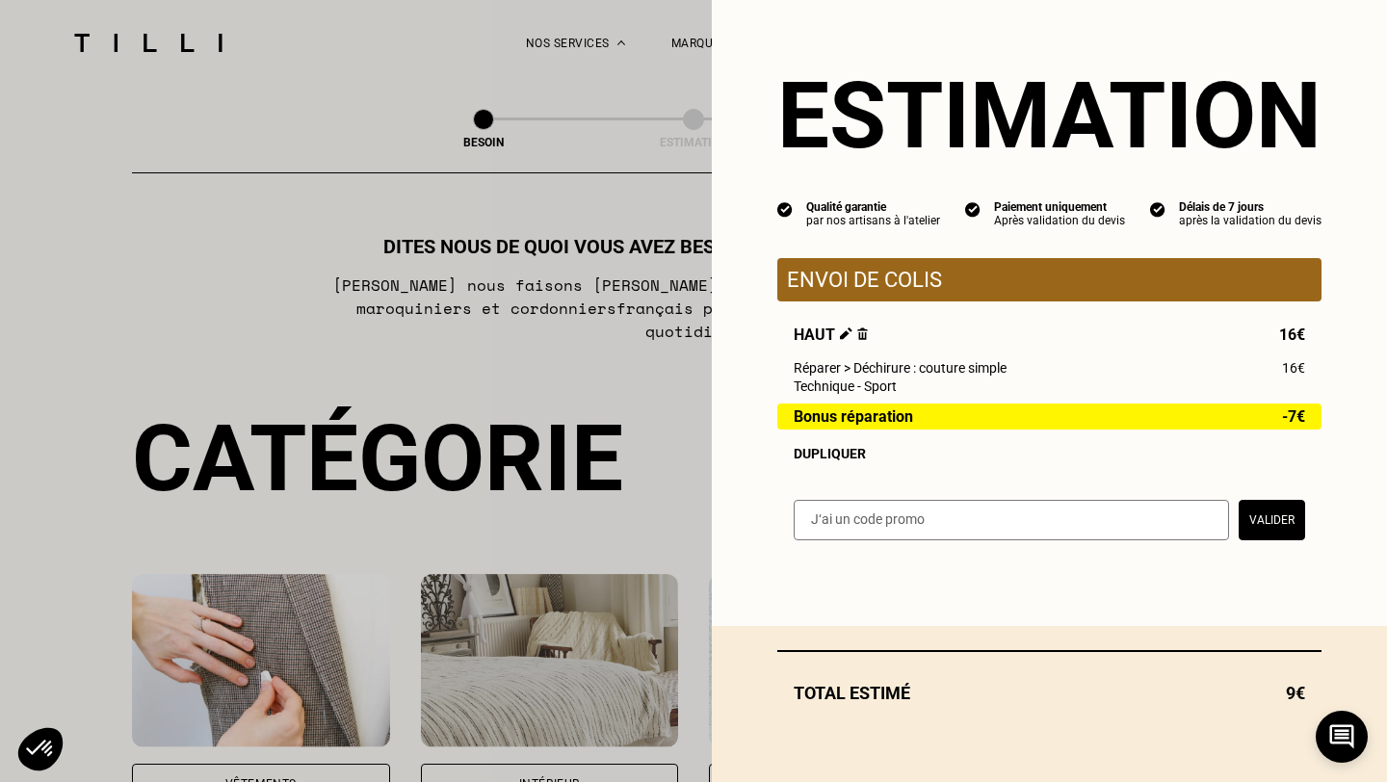
click at [1279, 533] on button "Valider" at bounding box center [1271, 520] width 66 height 40
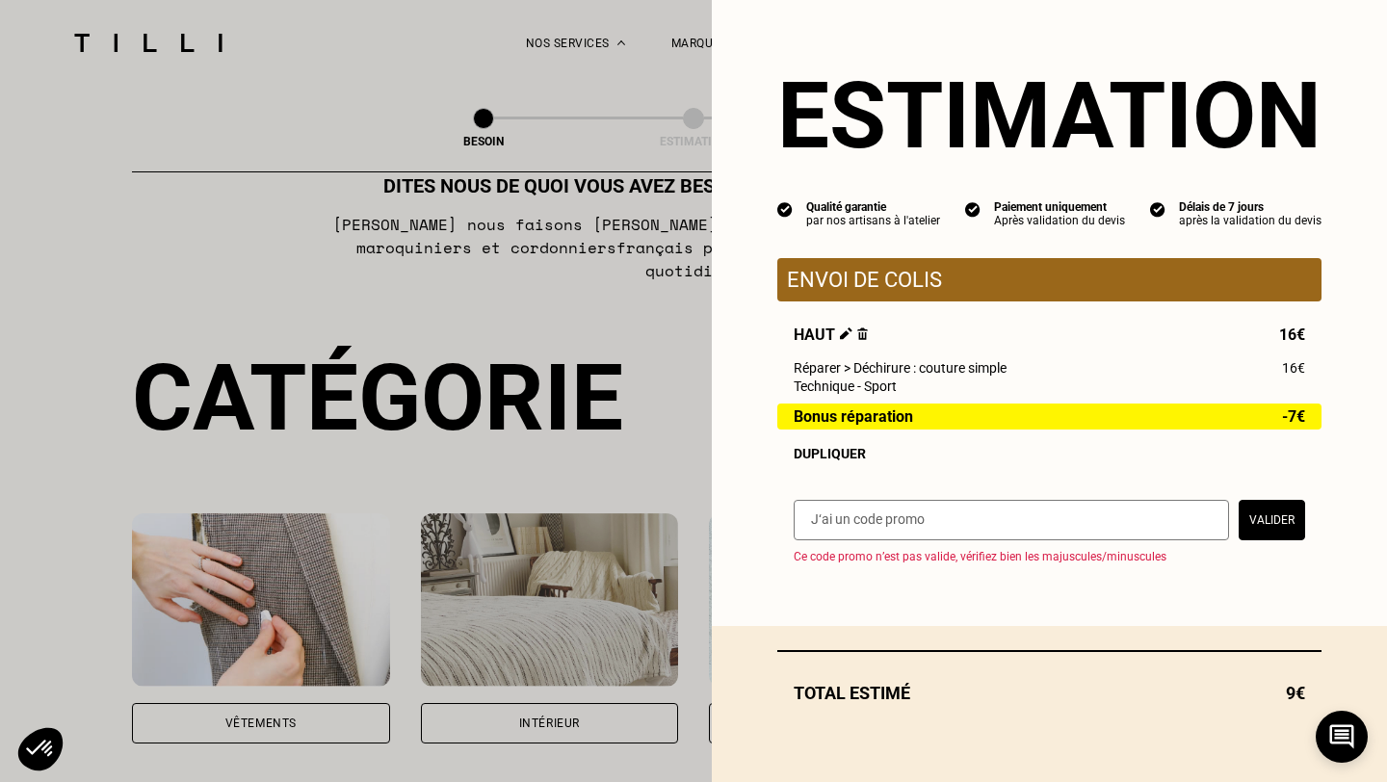
scroll to position [137, 0]
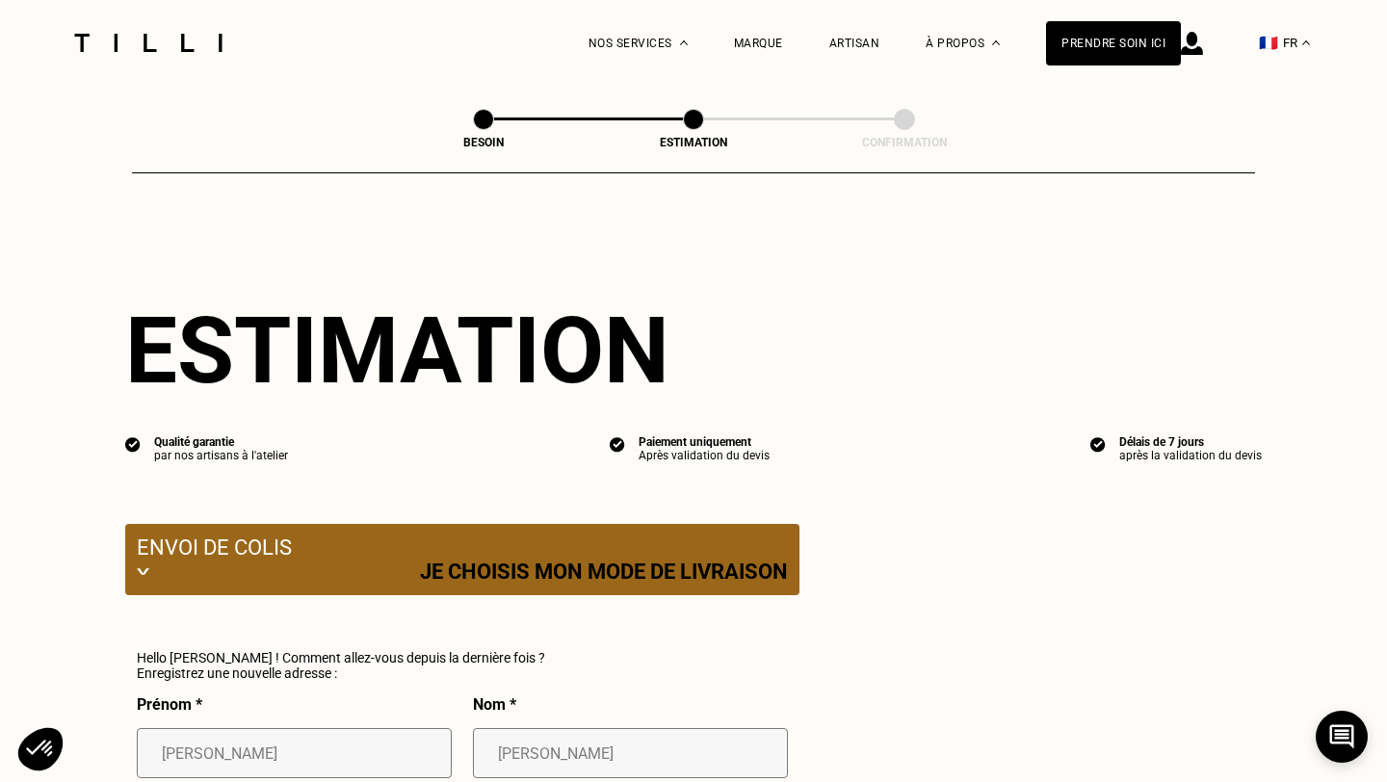
select select "FR"
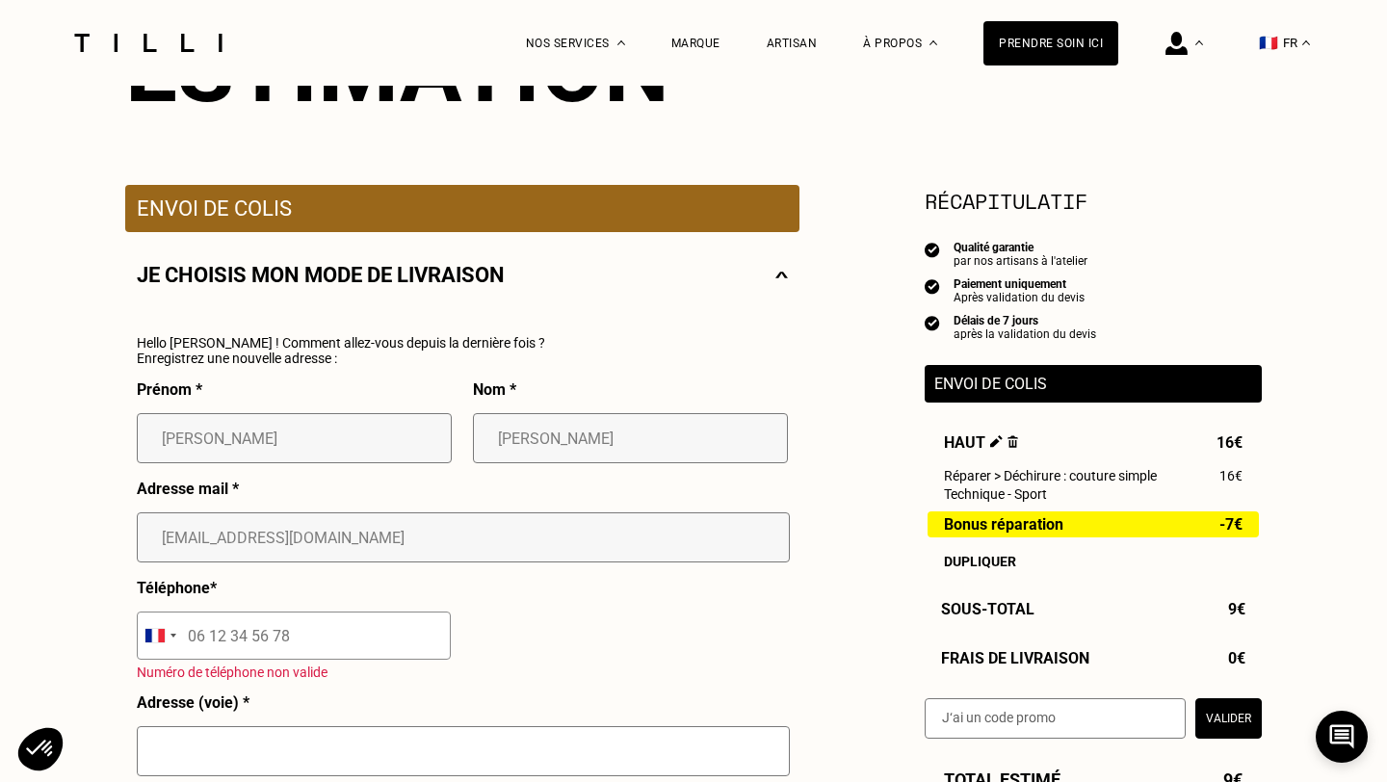
scroll to position [336, 0]
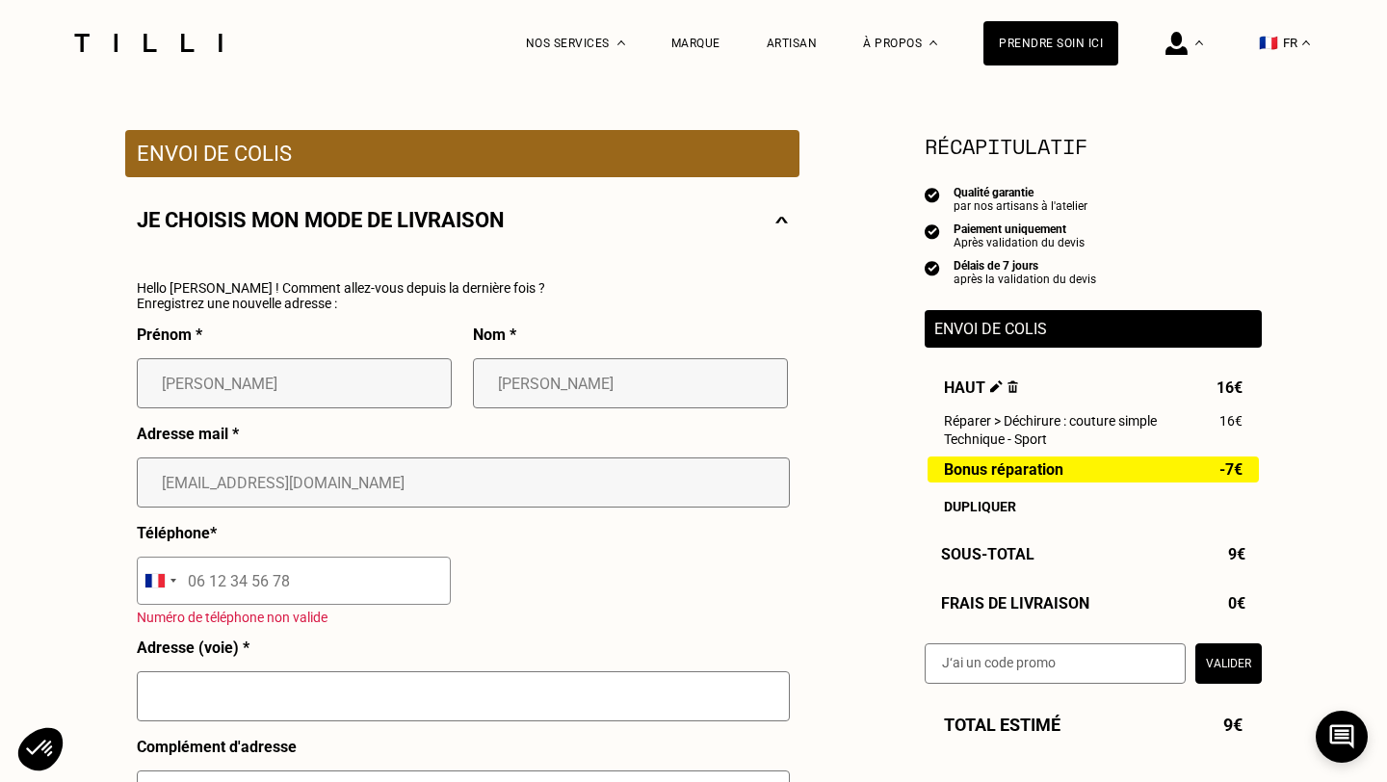
click at [315, 586] on input "tel" at bounding box center [294, 581] width 314 height 48
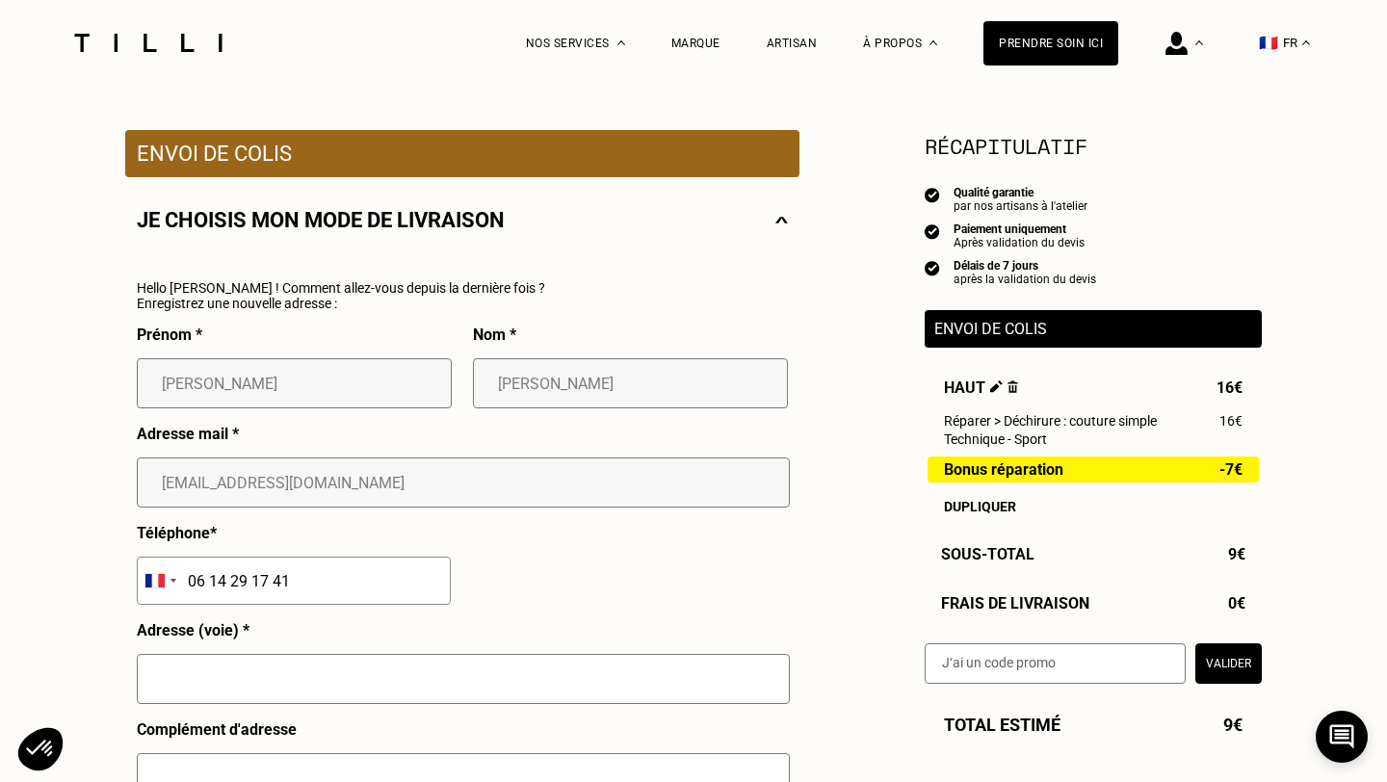
type input "06 14 29 17 41"
click at [528, 564] on div "Prénom * [PERSON_NAME] * [PERSON_NAME] Adresse mail * [EMAIL_ADDRESS][DOMAIN_NA…" at bounding box center [462, 727] width 651 height 803
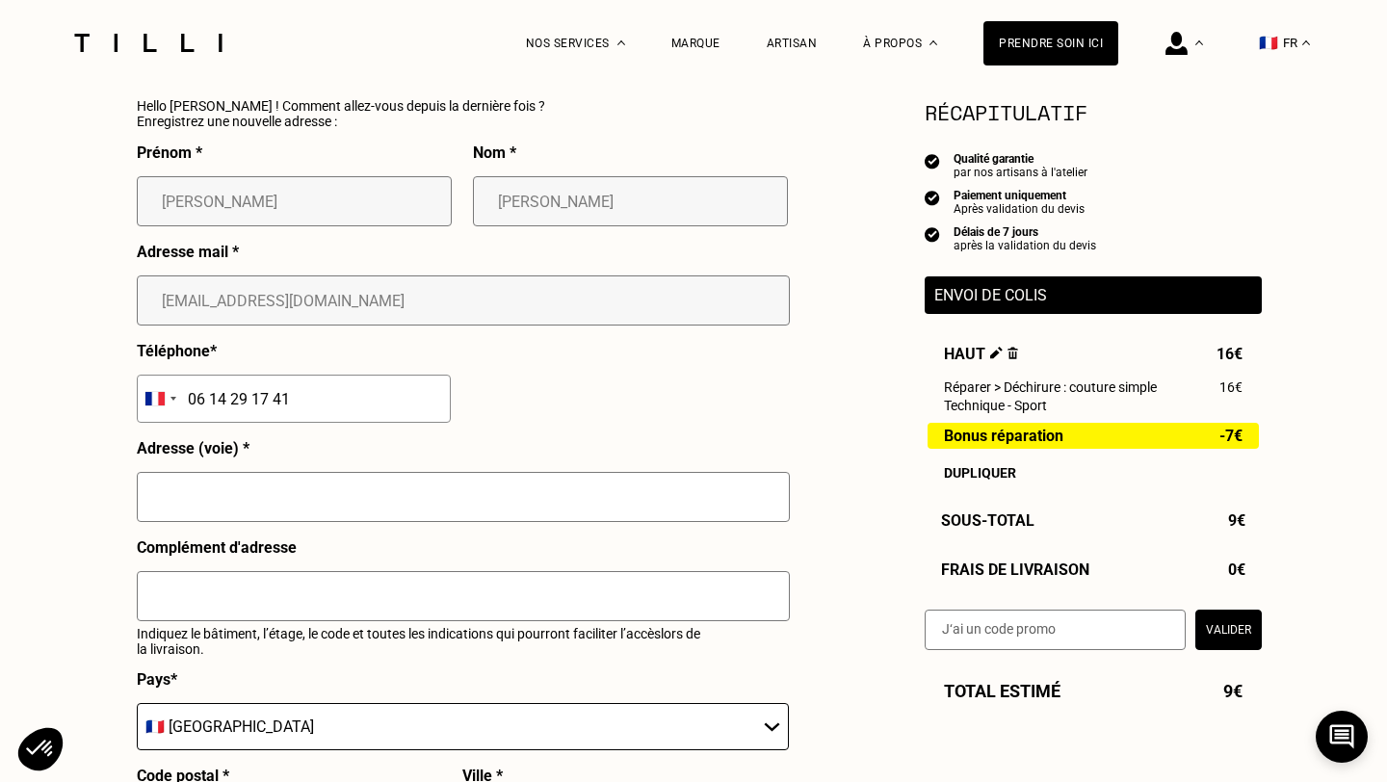
scroll to position [521, 0]
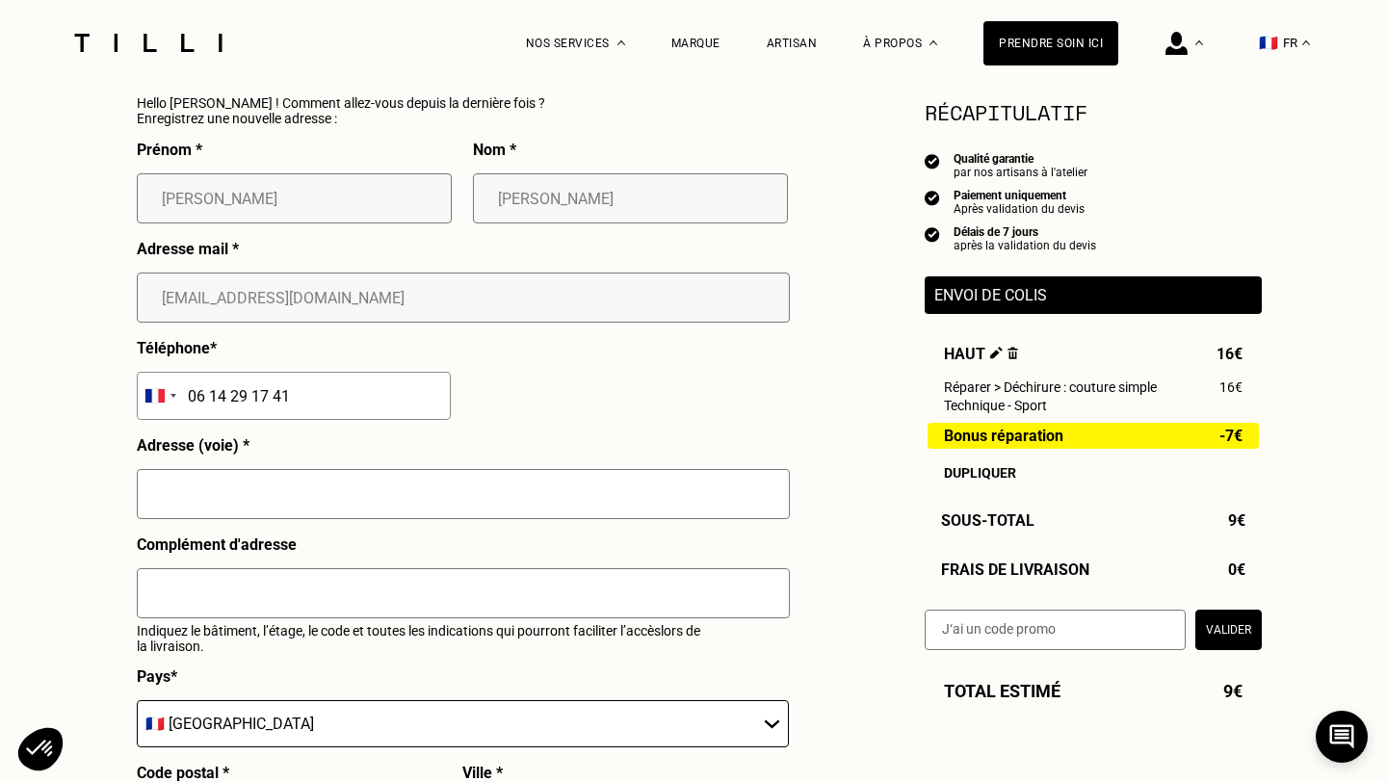
click at [430, 505] on input "text" at bounding box center [463, 494] width 653 height 50
type input "[STREET_ADDRESS]"
type input "[GEOGRAPHIC_DATA]"
click at [404, 602] on input "text" at bounding box center [463, 593] width 653 height 50
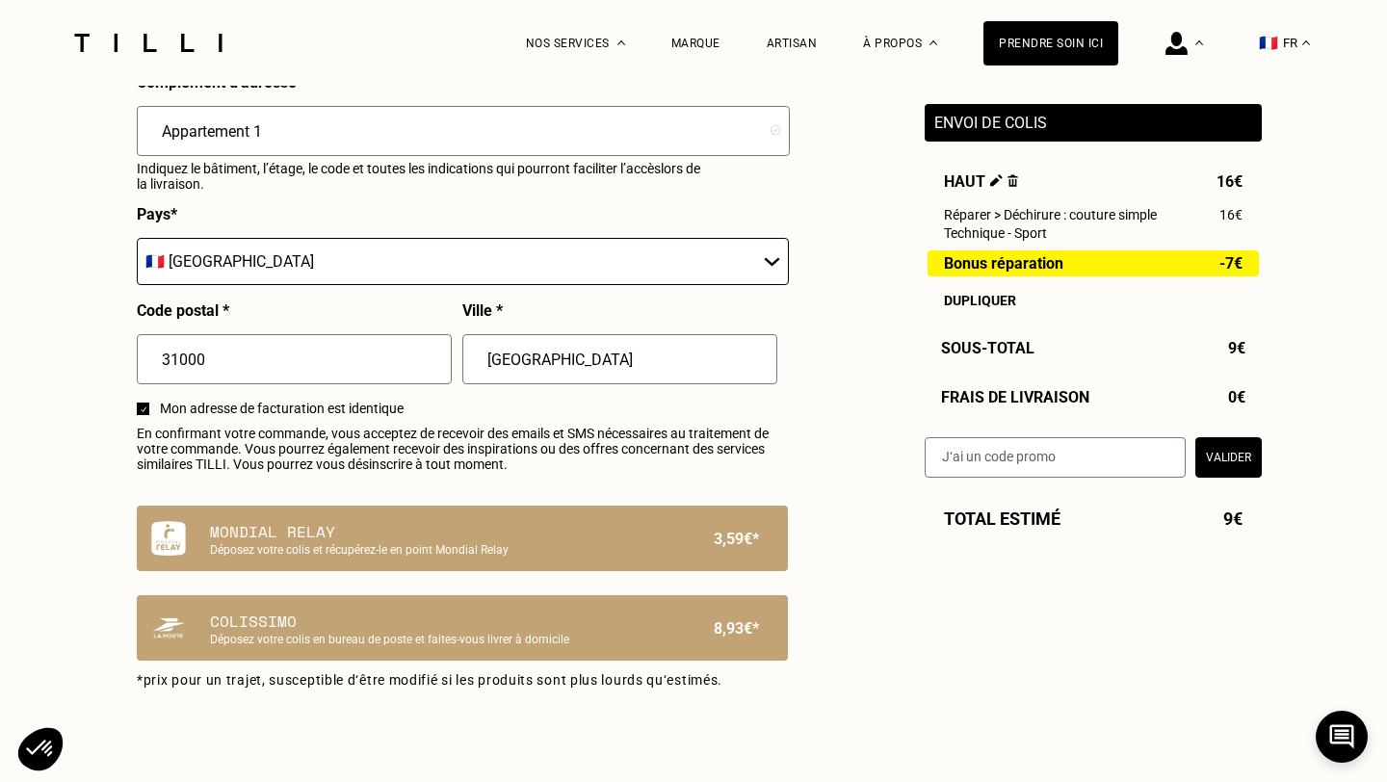
scroll to position [1142, 0]
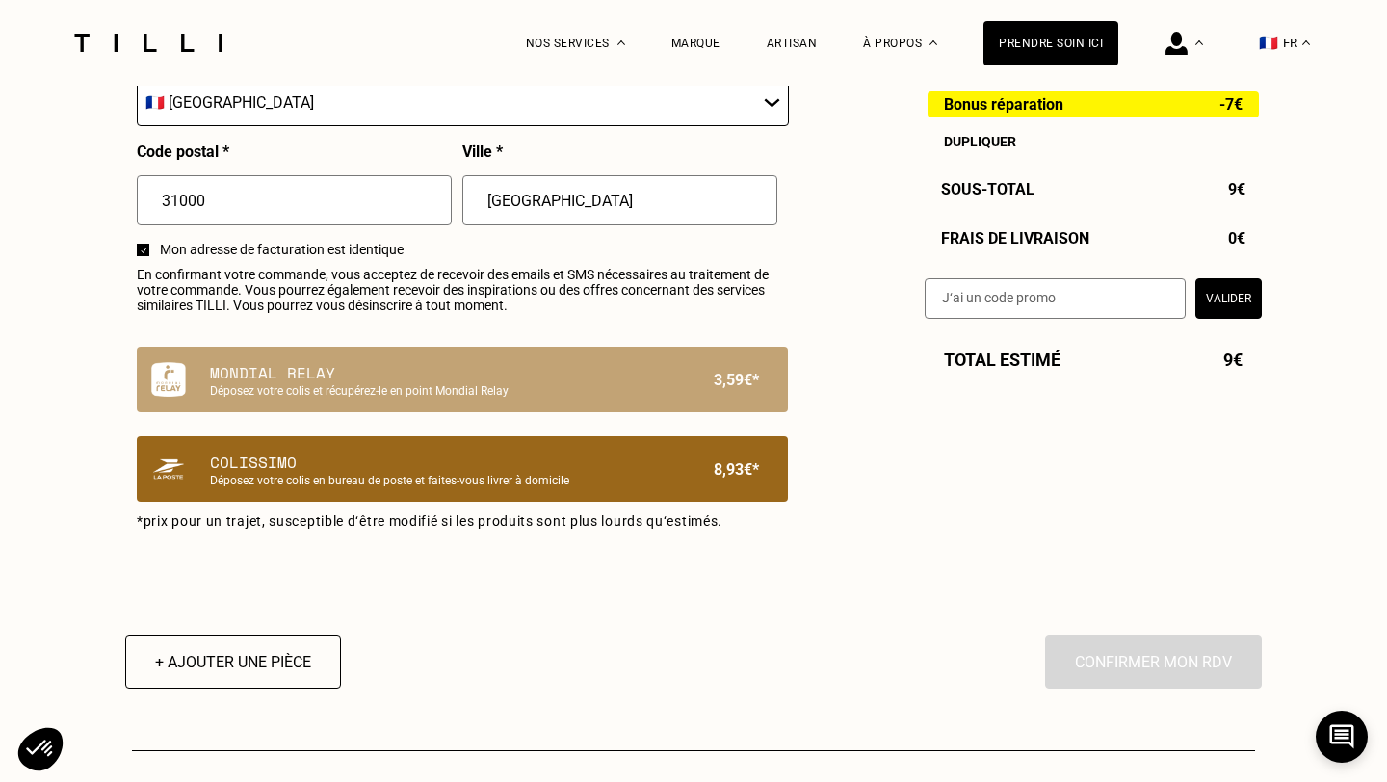
type input "Appartement 1"
click at [506, 474] on p "Colissimo" at bounding box center [429, 462] width 439 height 23
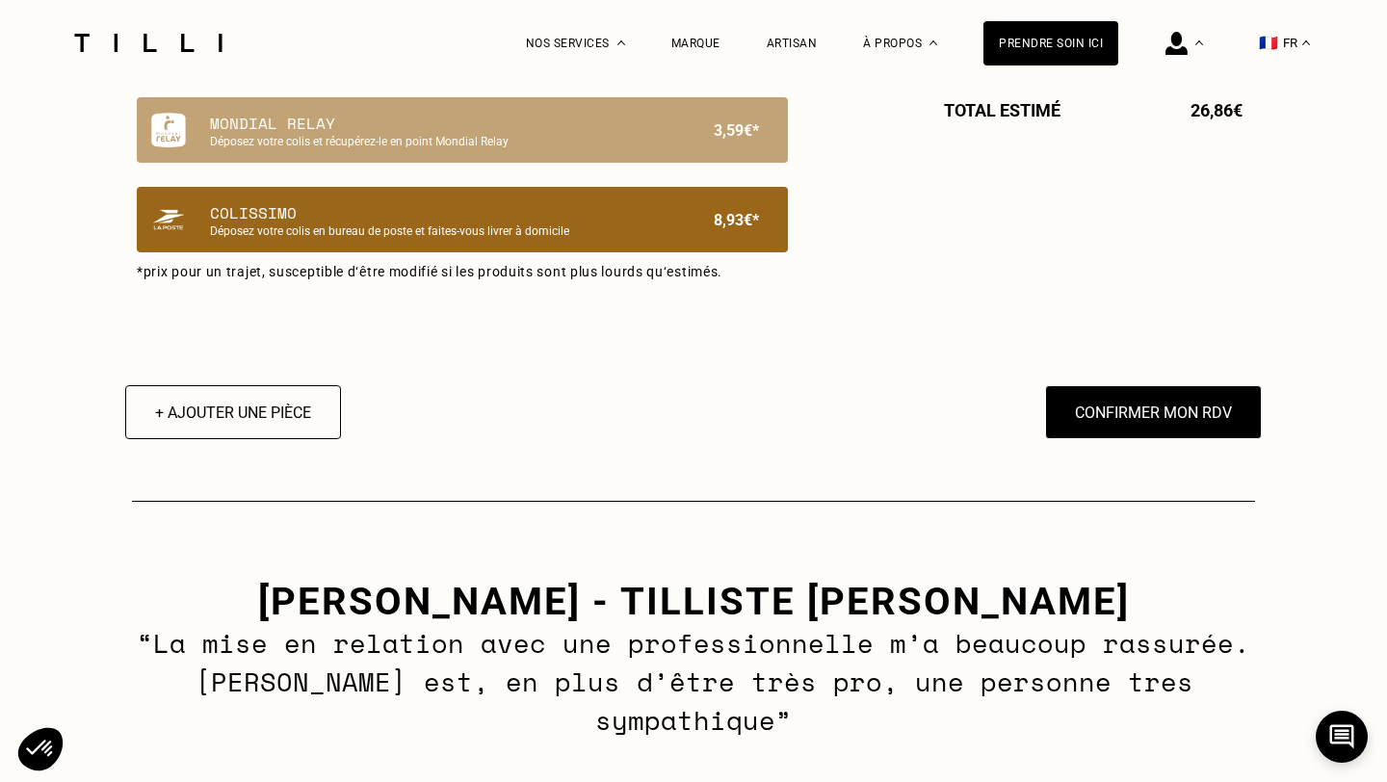
scroll to position [1391, 0]
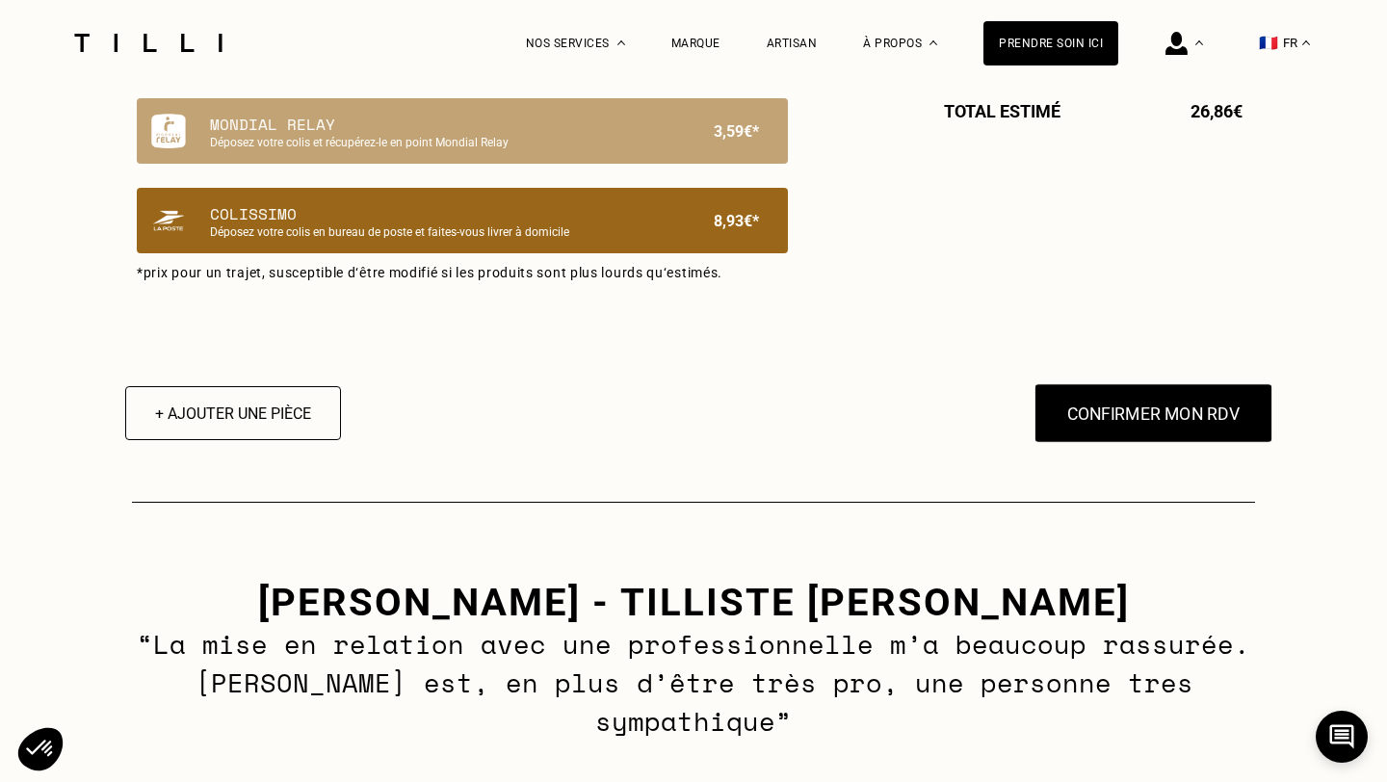
click at [1186, 423] on button "Confirmer mon RDV" at bounding box center [1153, 413] width 239 height 60
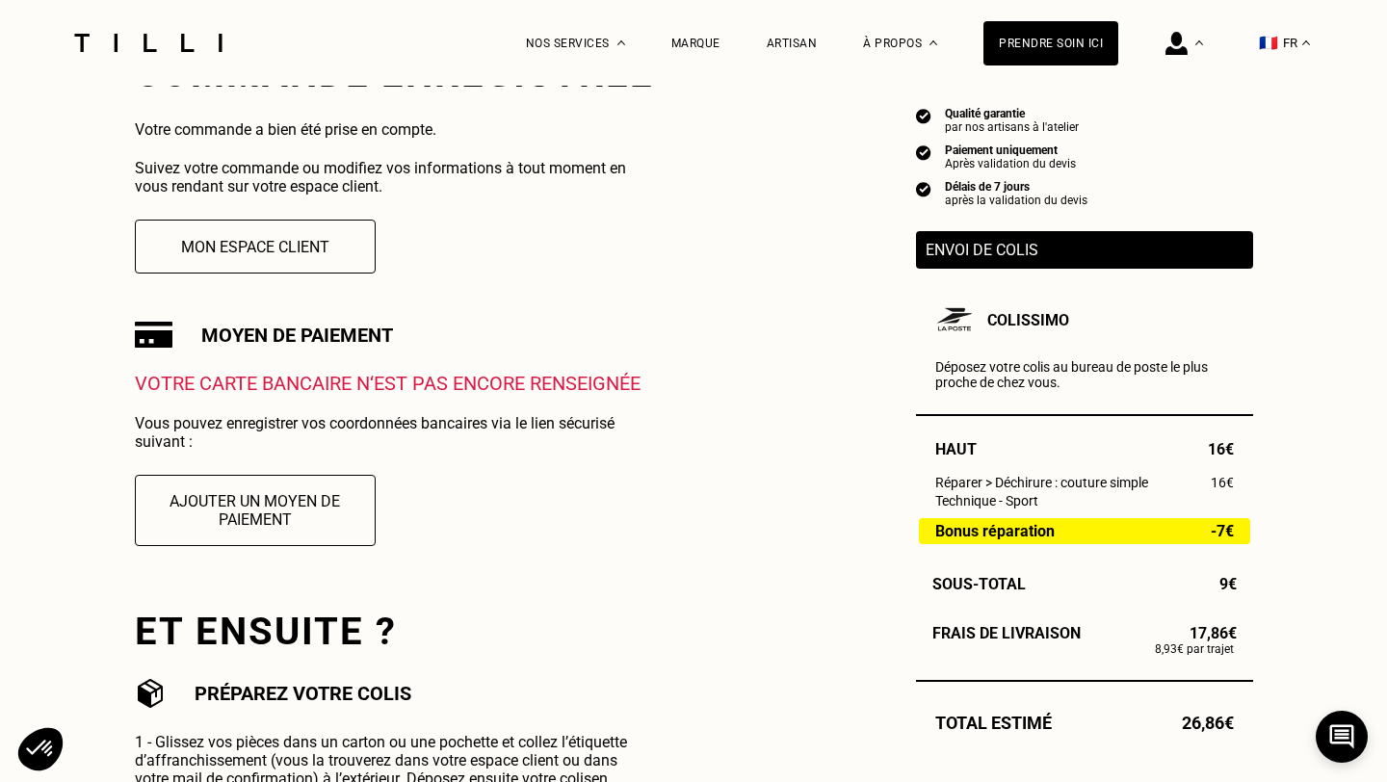
scroll to position [395, 0]
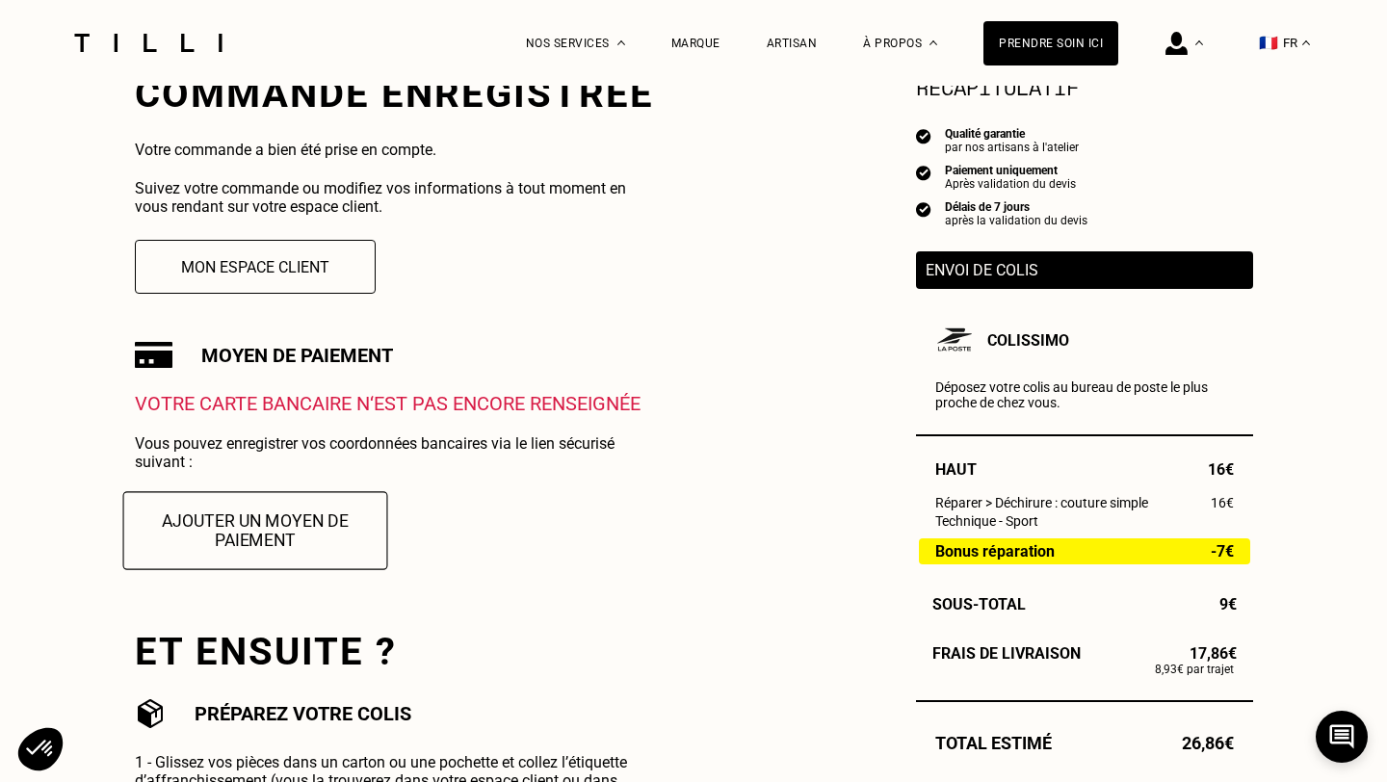
click at [310, 526] on button "Ajouter un moyen de paiement" at bounding box center [254, 530] width 265 height 78
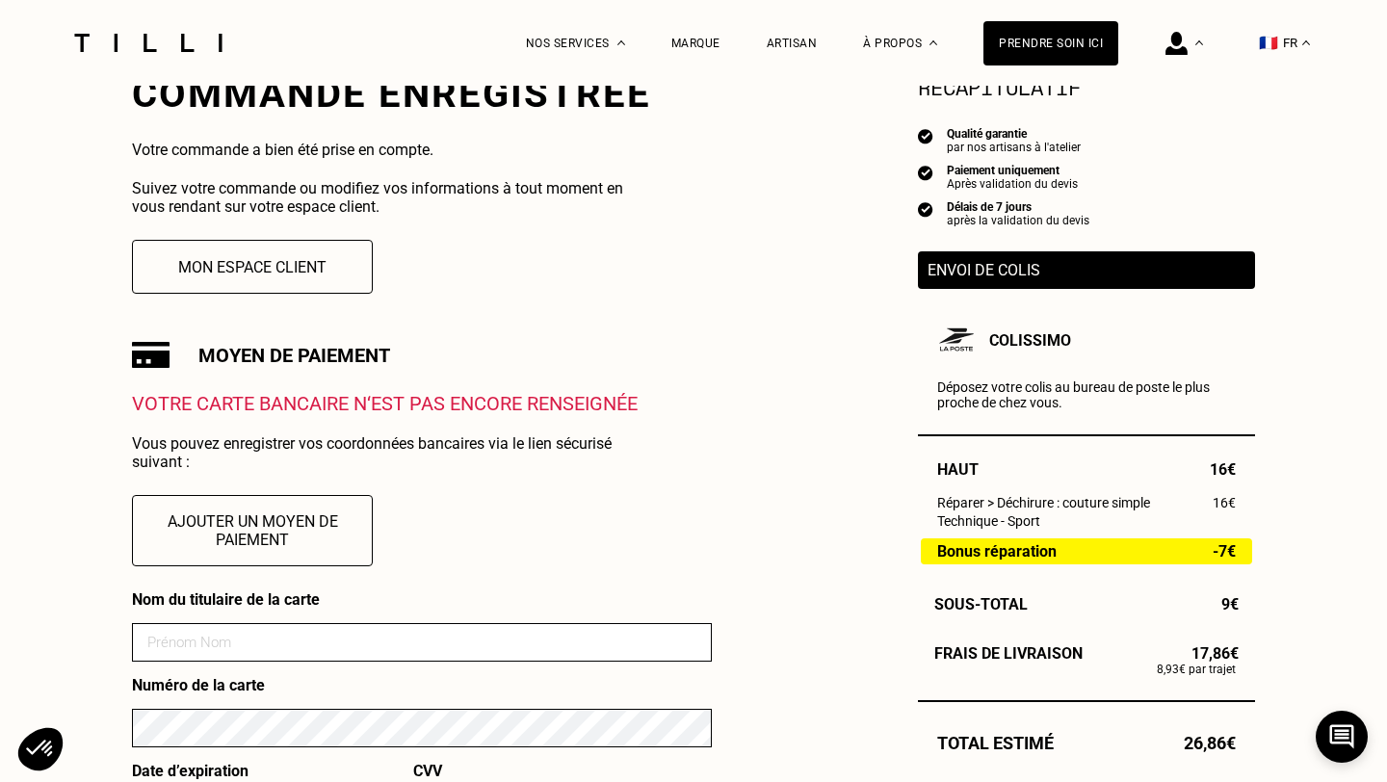
click at [381, 633] on input at bounding box center [422, 642] width 580 height 39
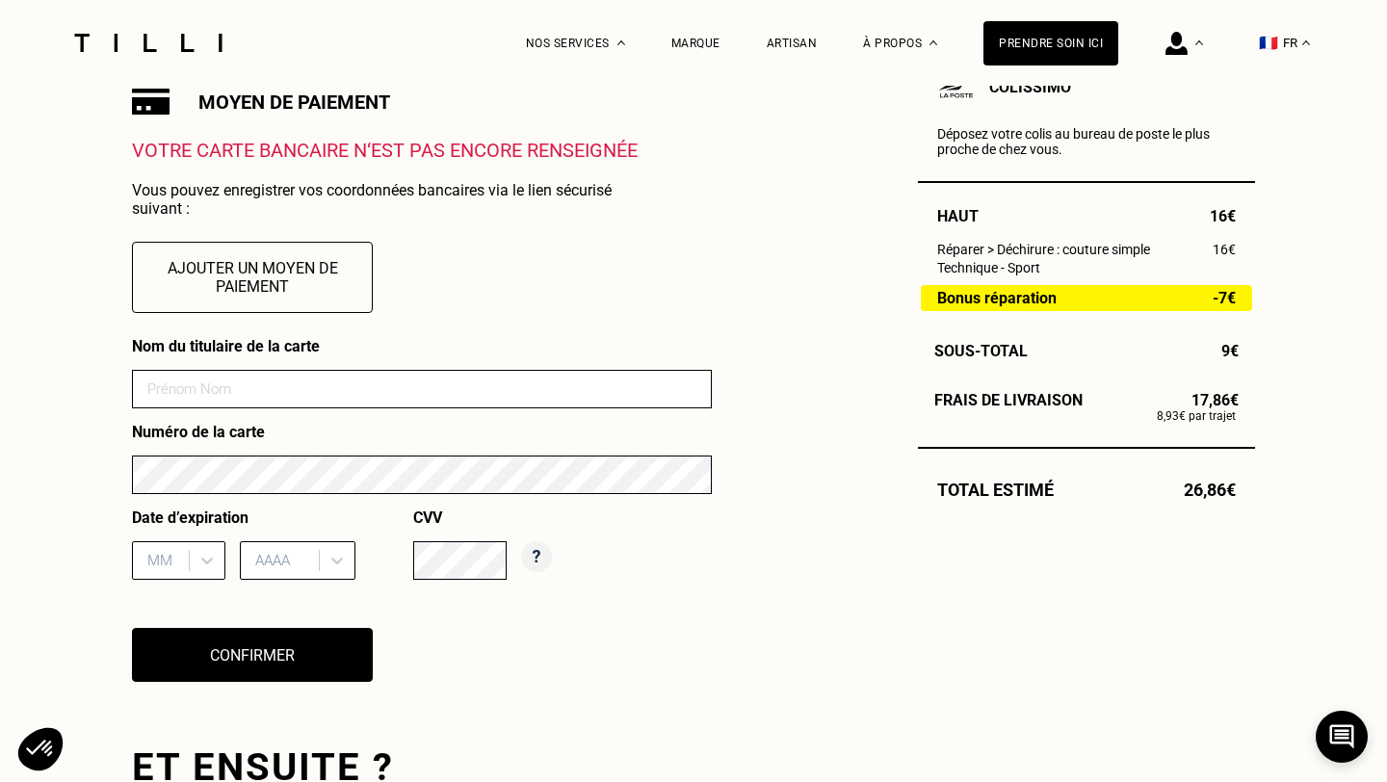
scroll to position [639, 0]
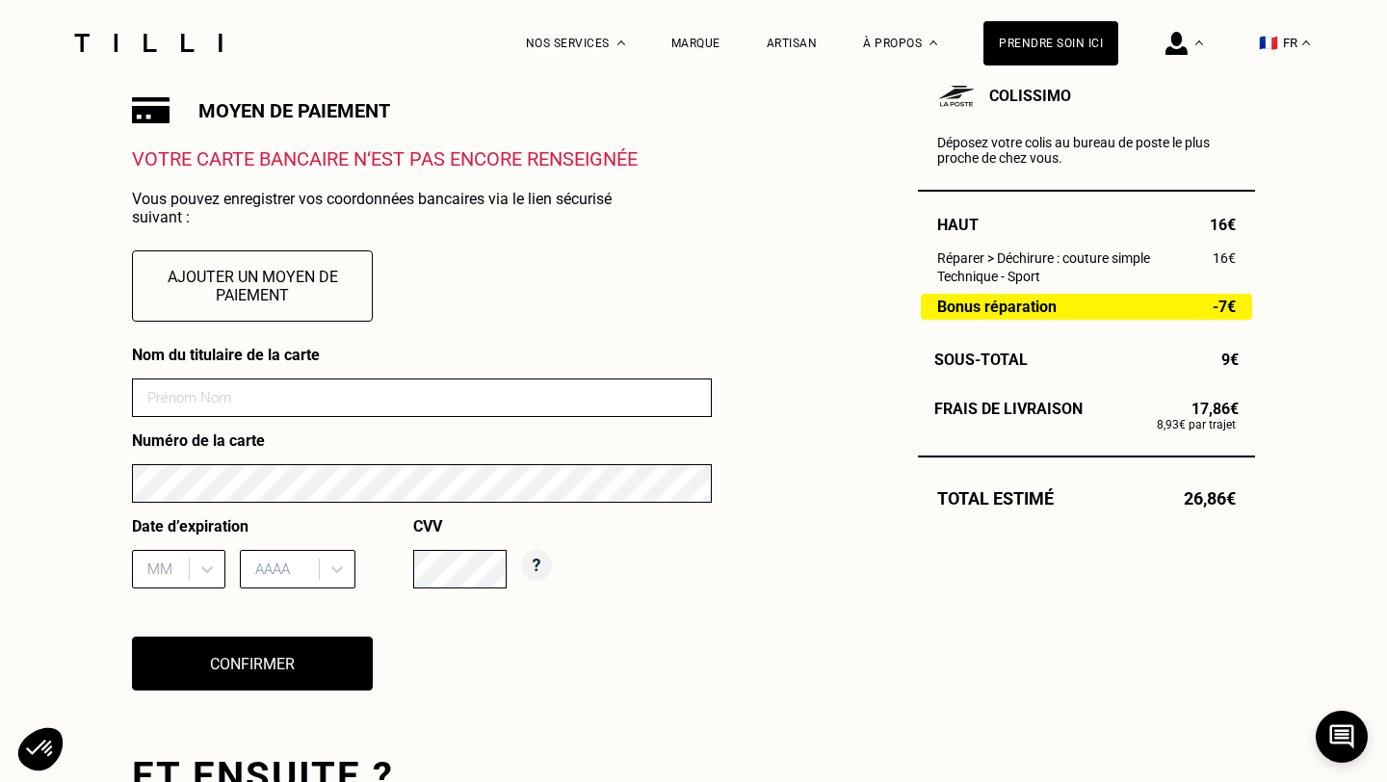
click at [541, 404] on input at bounding box center [422, 397] width 580 height 39
type input "[PERSON_NAME]"
click at [359, 391] on input "[PERSON_NAME]" at bounding box center [422, 397] width 580 height 39
click at [209, 576] on div "MM" at bounding box center [178, 569] width 93 height 39
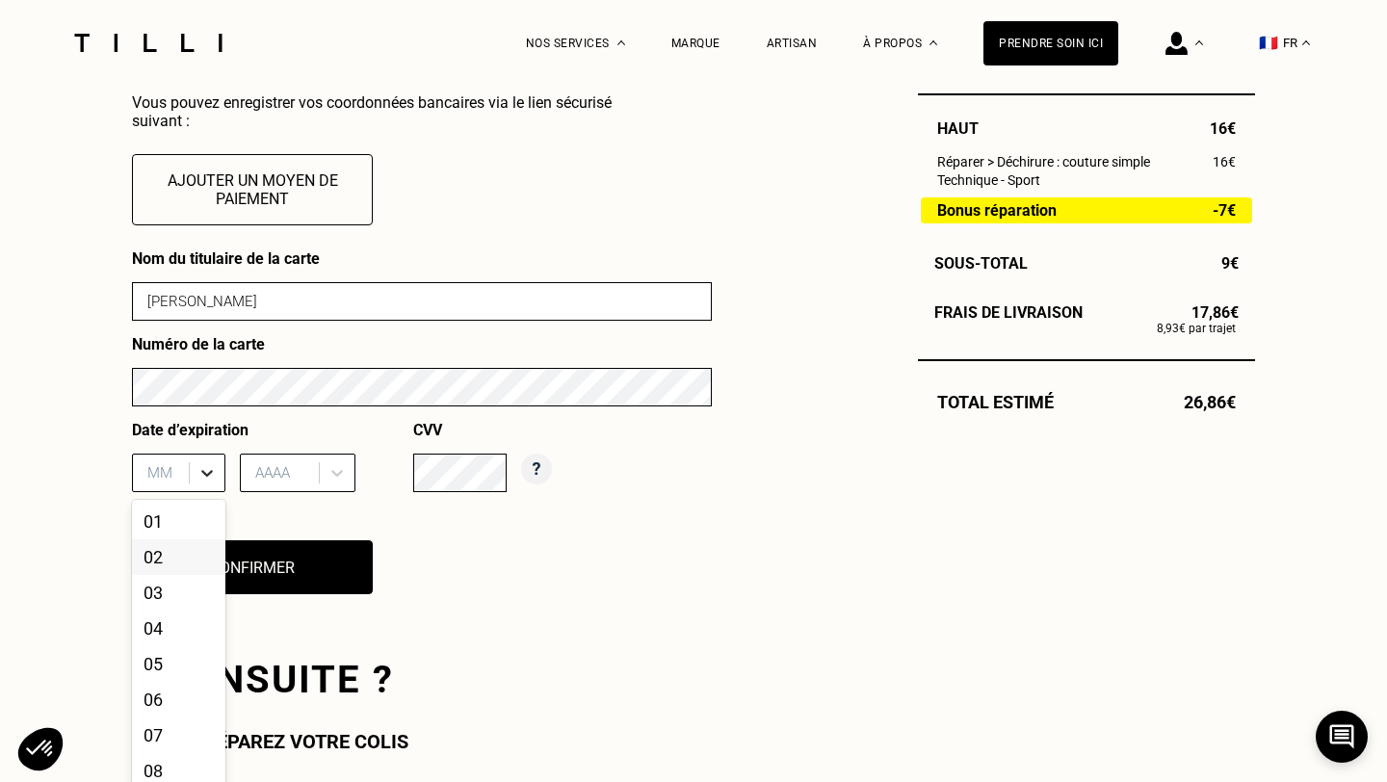
scroll to position [750, 0]
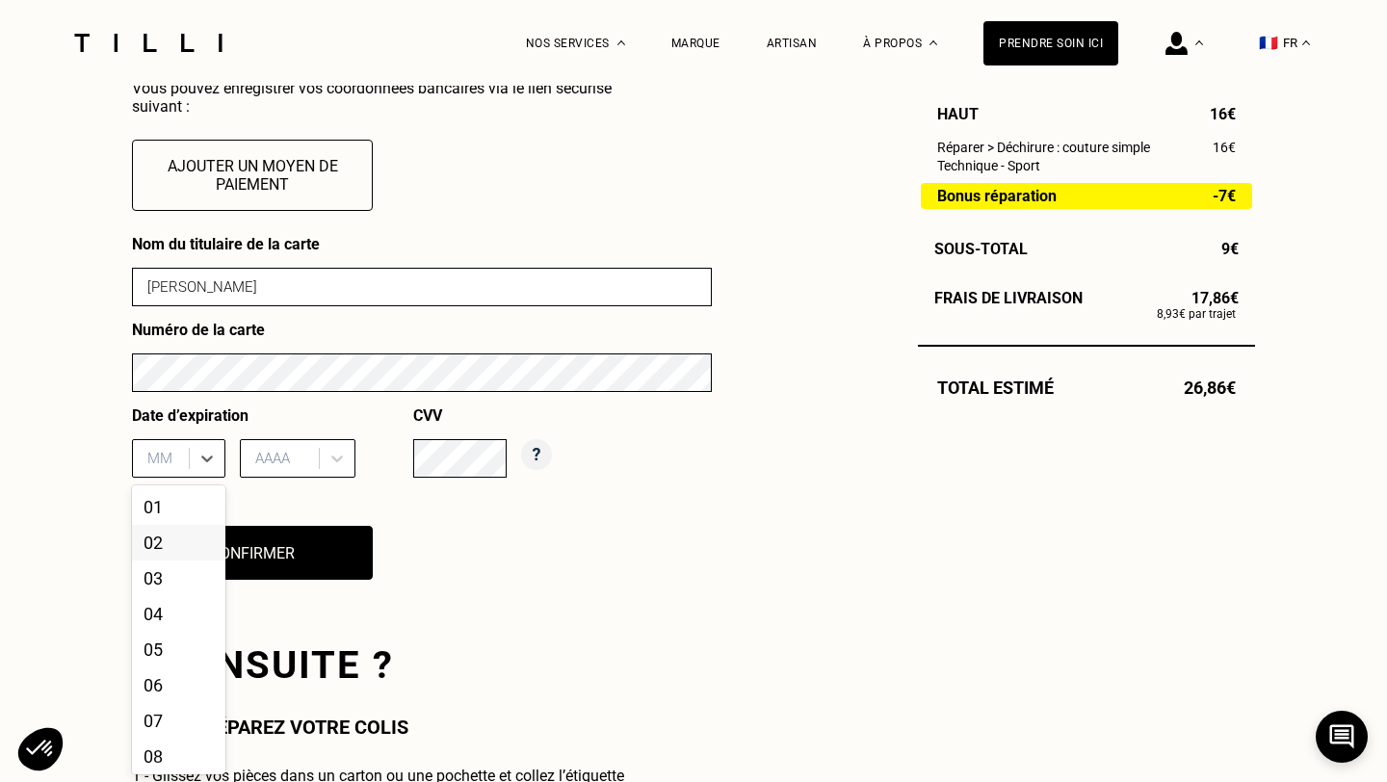
click at [188, 550] on div "02" at bounding box center [178, 543] width 93 height 36
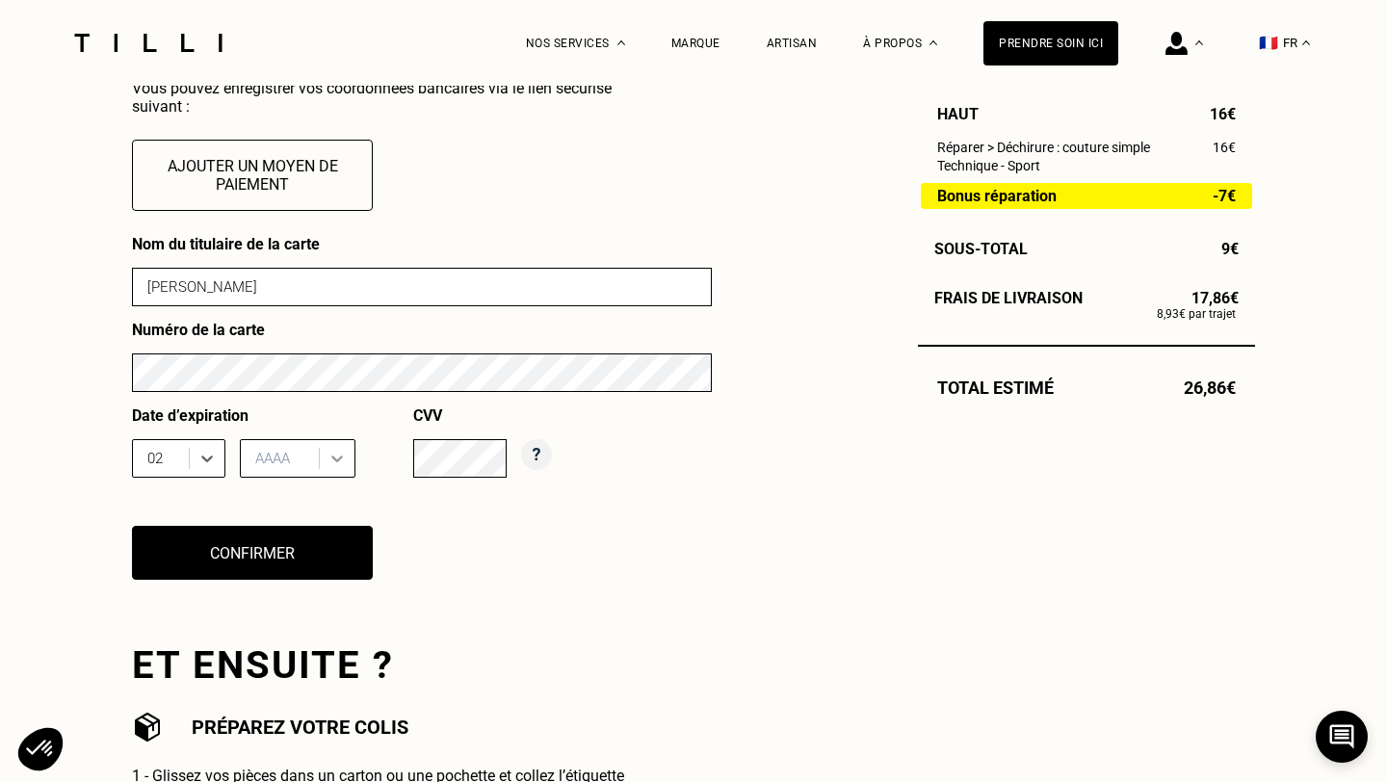
click at [323, 462] on div at bounding box center [337, 458] width 35 height 35
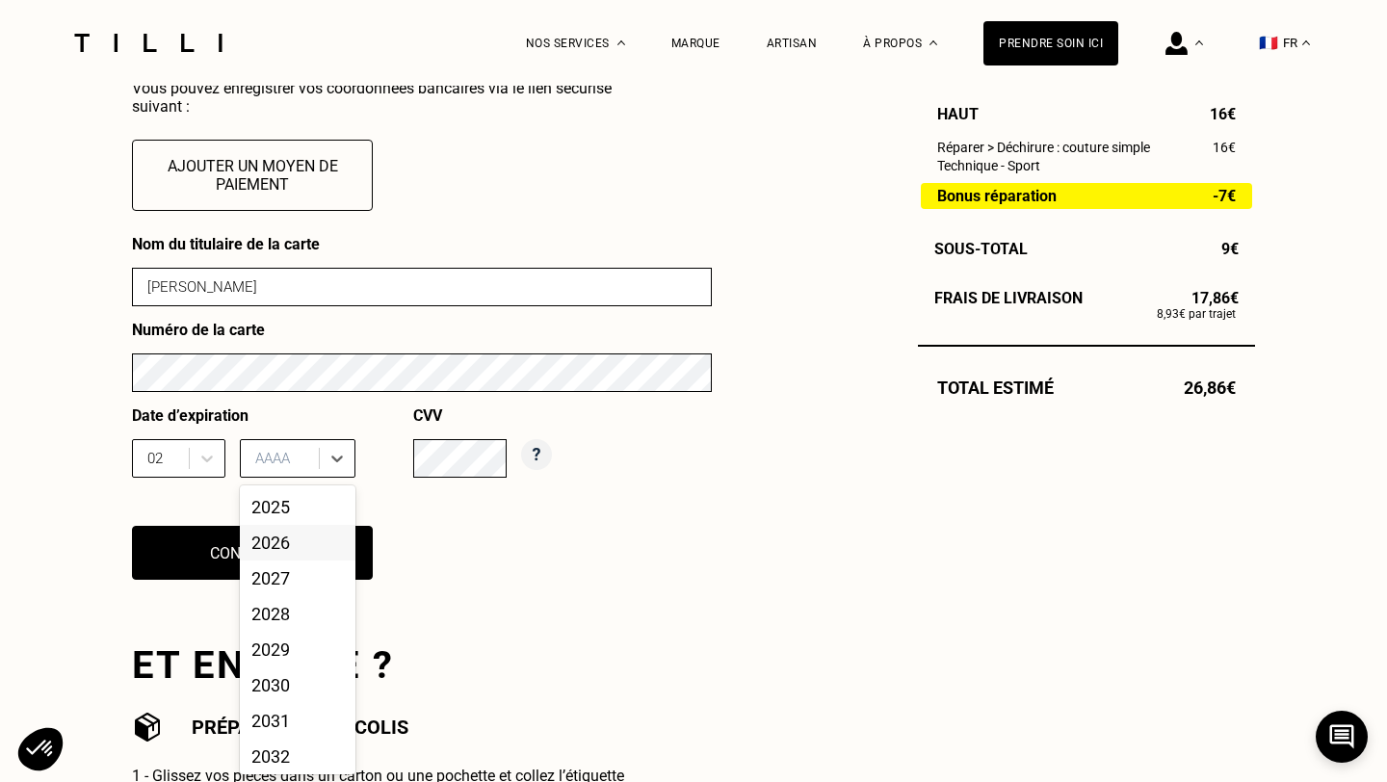
click at [284, 535] on div "2026" at bounding box center [298, 543] width 116 height 36
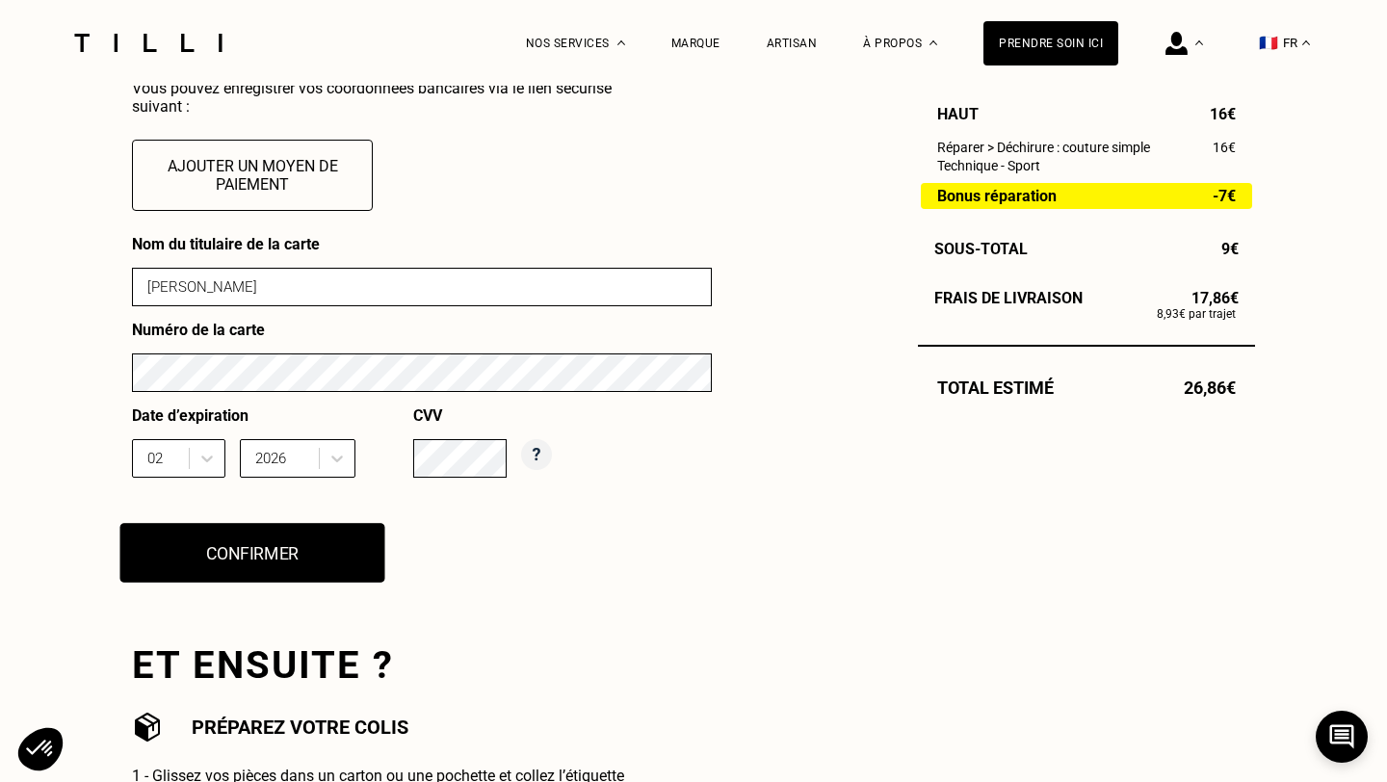
click at [293, 564] on button "Confirmer" at bounding box center [252, 553] width 265 height 60
